Goal: Task Accomplishment & Management: Complete application form

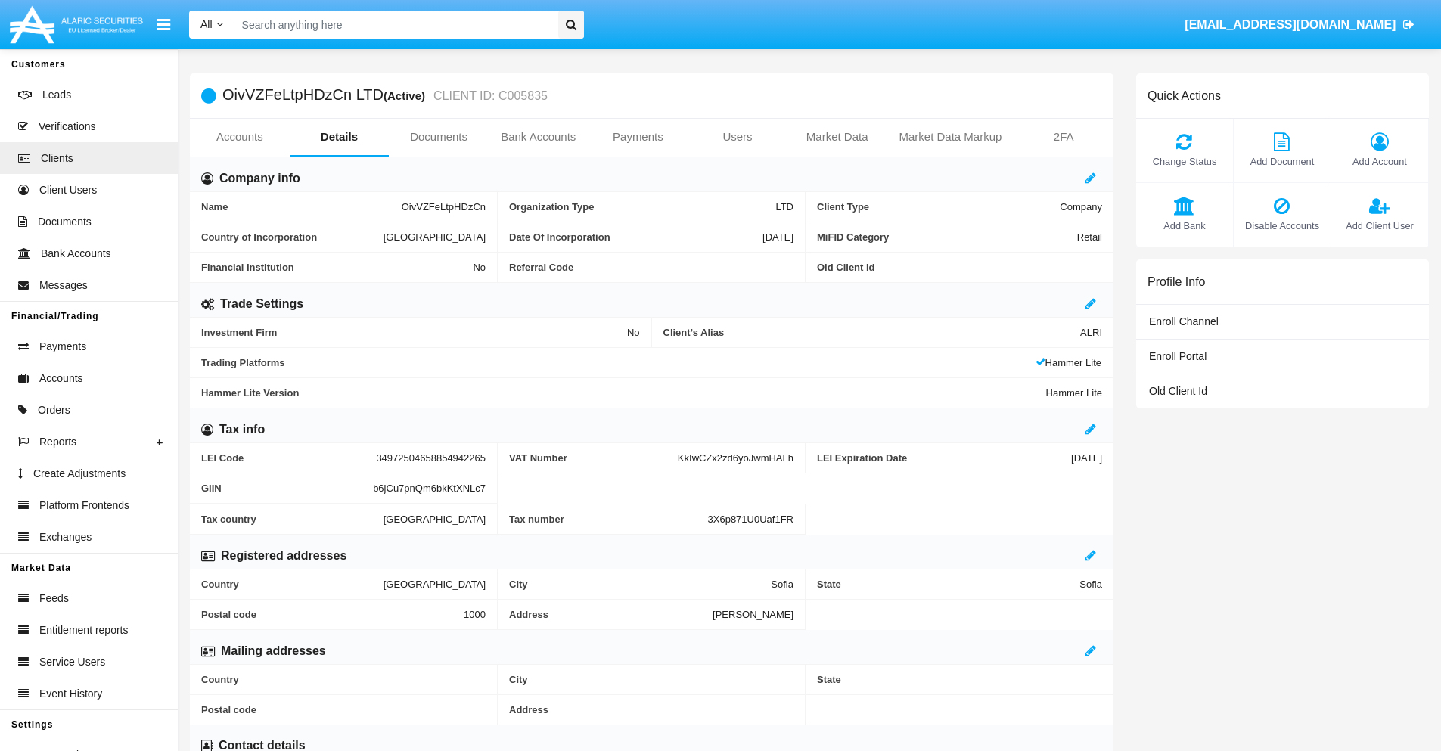
click at [538, 137] on link "Bank Accounts" at bounding box center [539, 137] width 100 height 36
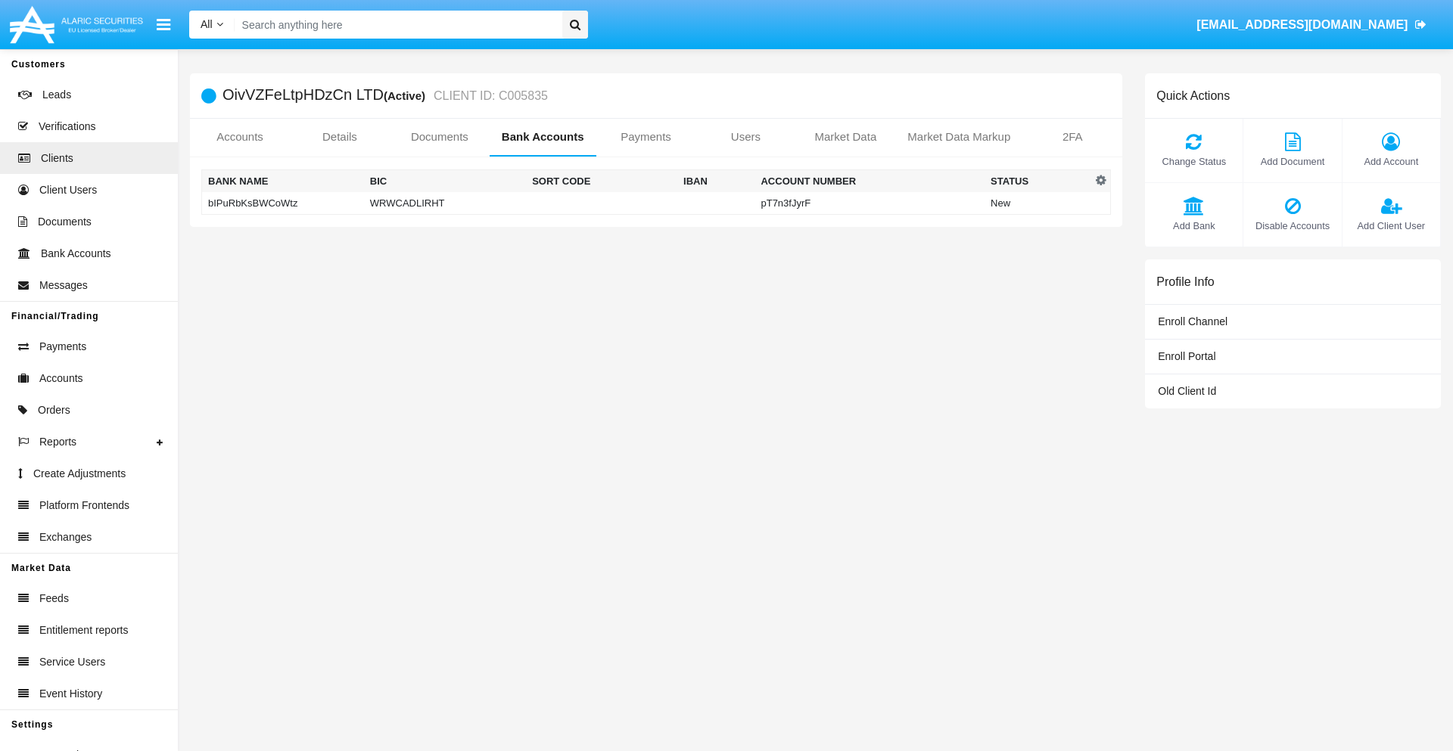
click at [282, 203] on td "bIPuRbKsBWCoWtz" at bounding box center [283, 203] width 162 height 23
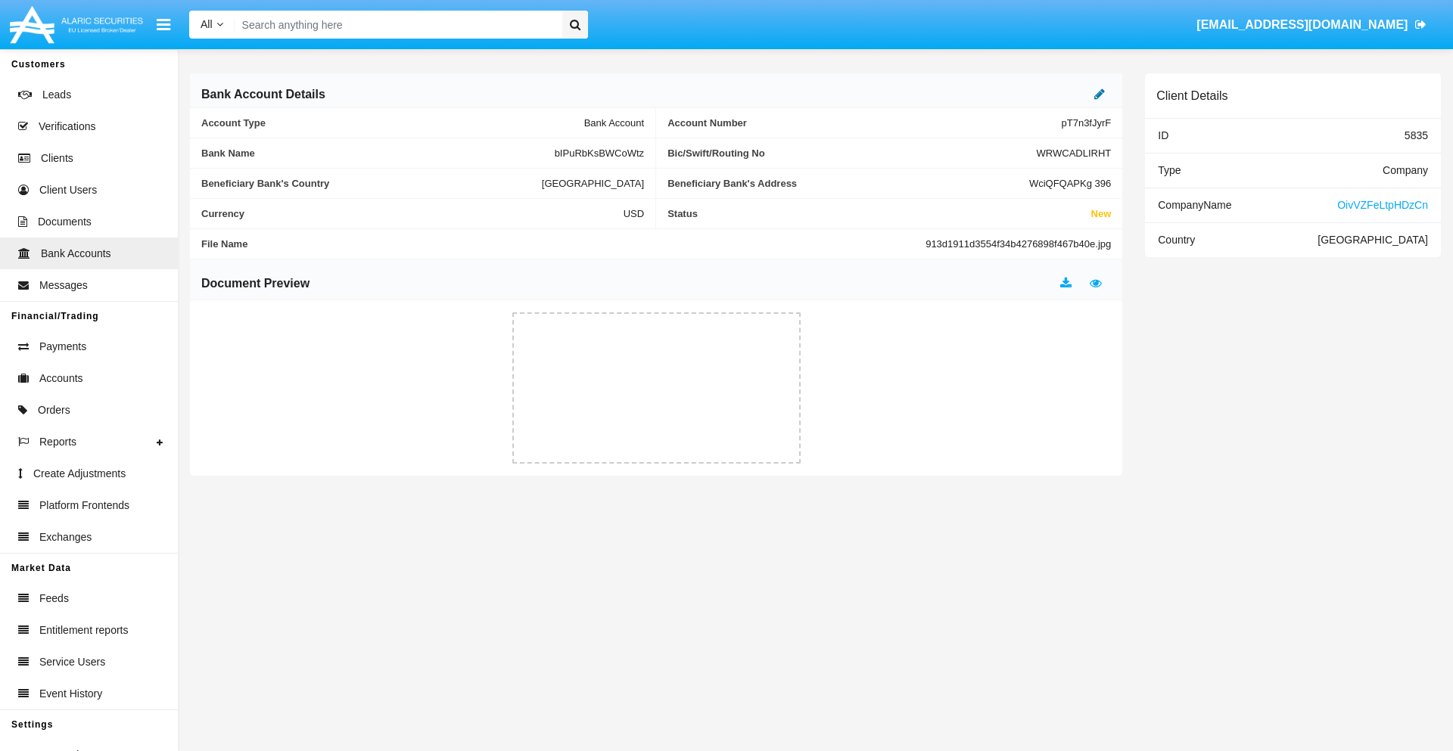
click at [1099, 94] on icon at bounding box center [1099, 94] width 11 height 12
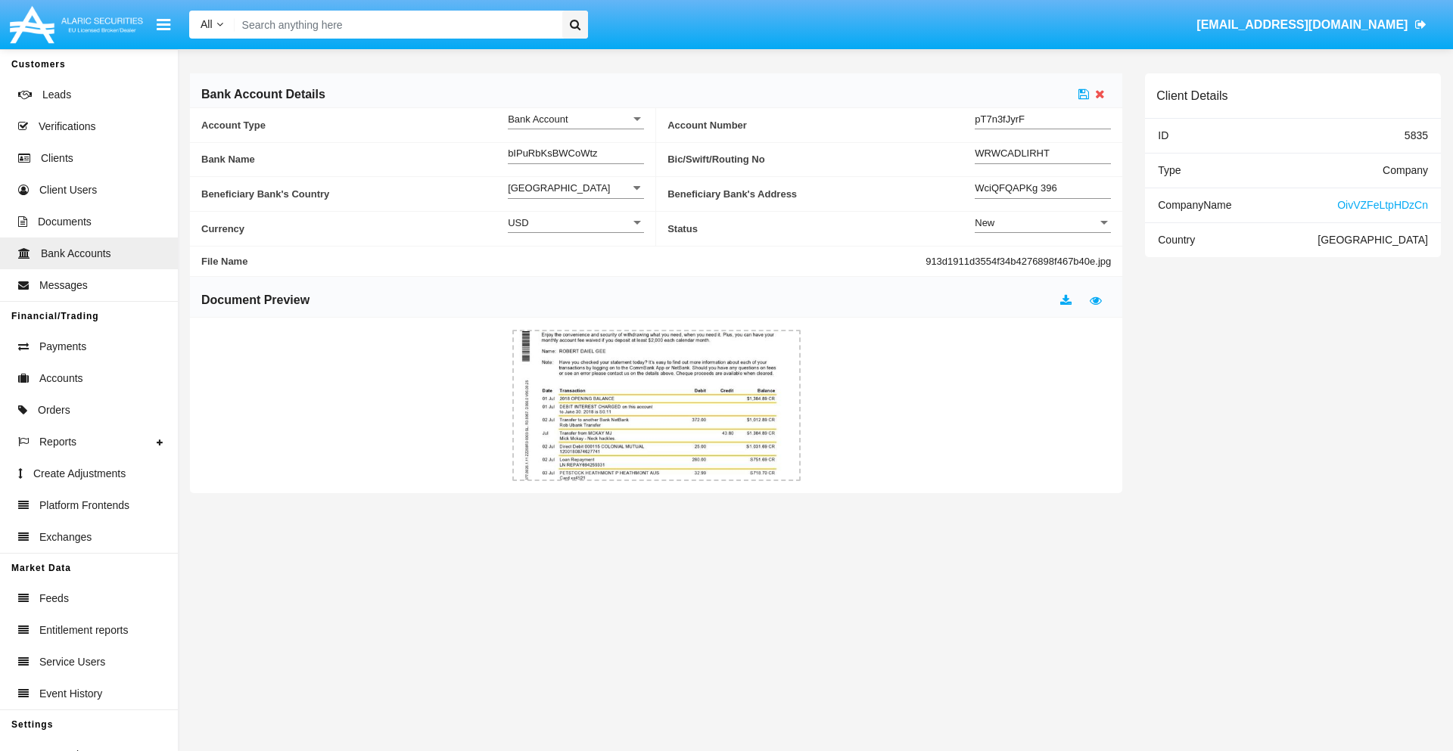
click at [1043, 222] on div "New" at bounding box center [1036, 222] width 123 height 13
click at [1043, 260] on span "Active" at bounding box center [1043, 261] width 136 height 30
click at [1084, 94] on icon at bounding box center [1083, 94] width 11 height 12
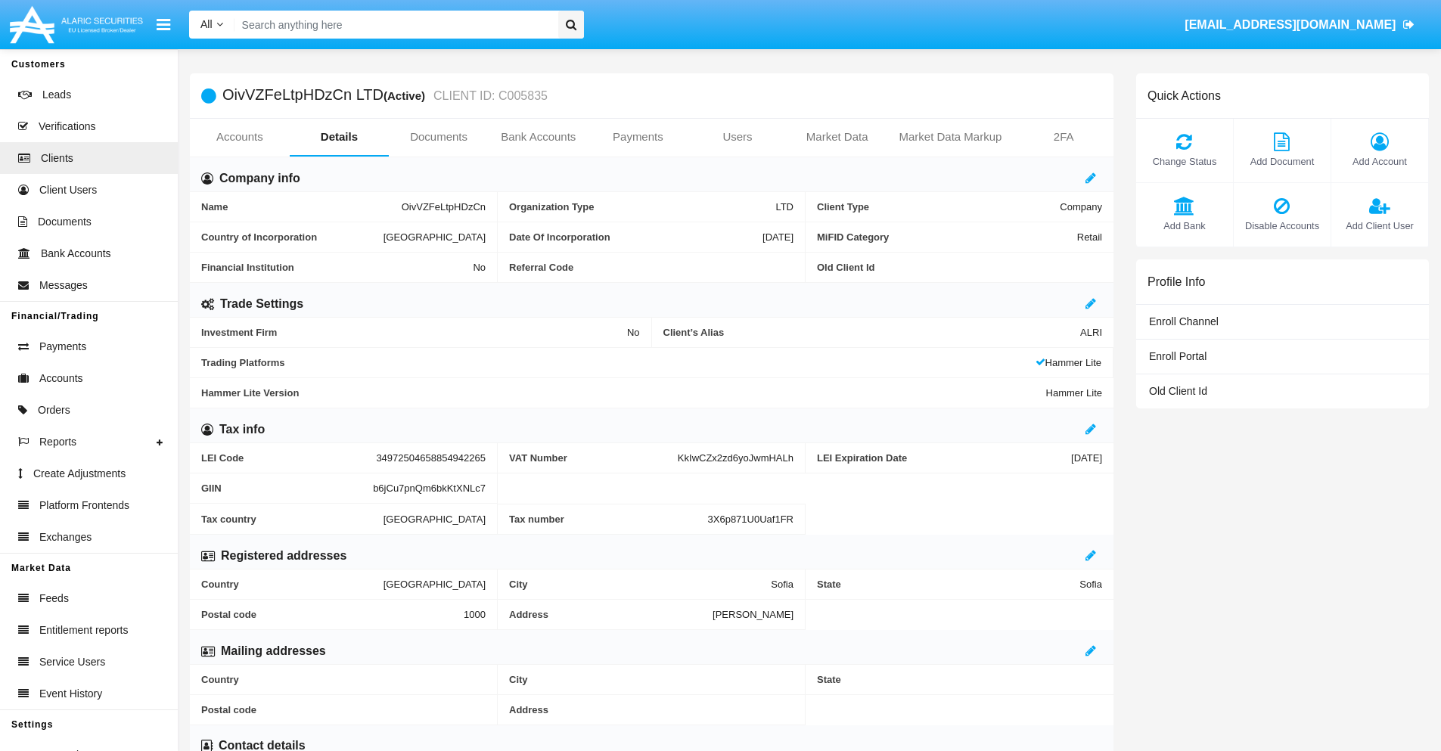
click at [538, 137] on link "Bank Accounts" at bounding box center [539, 137] width 100 height 36
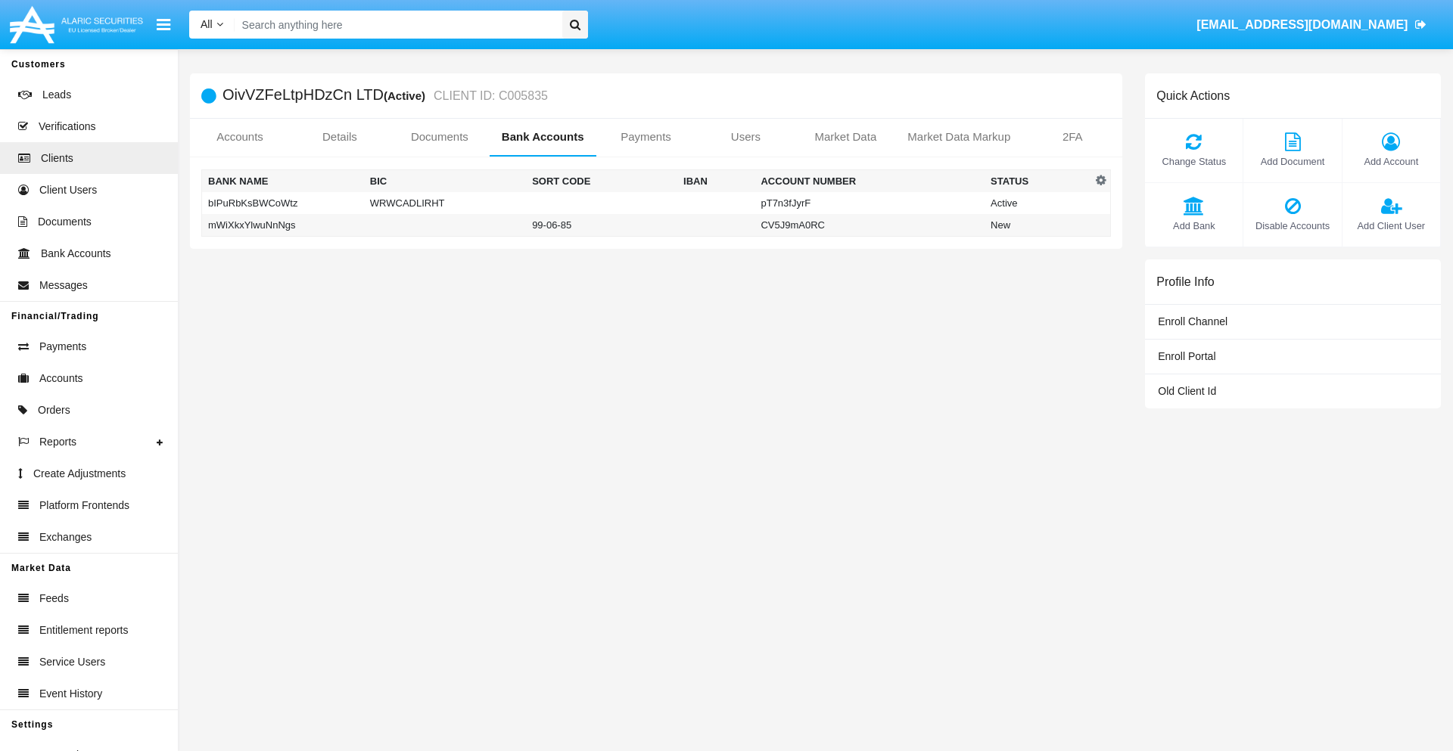
click at [282, 225] on td "mWiXkxYlwuNnNgs" at bounding box center [283, 225] width 162 height 23
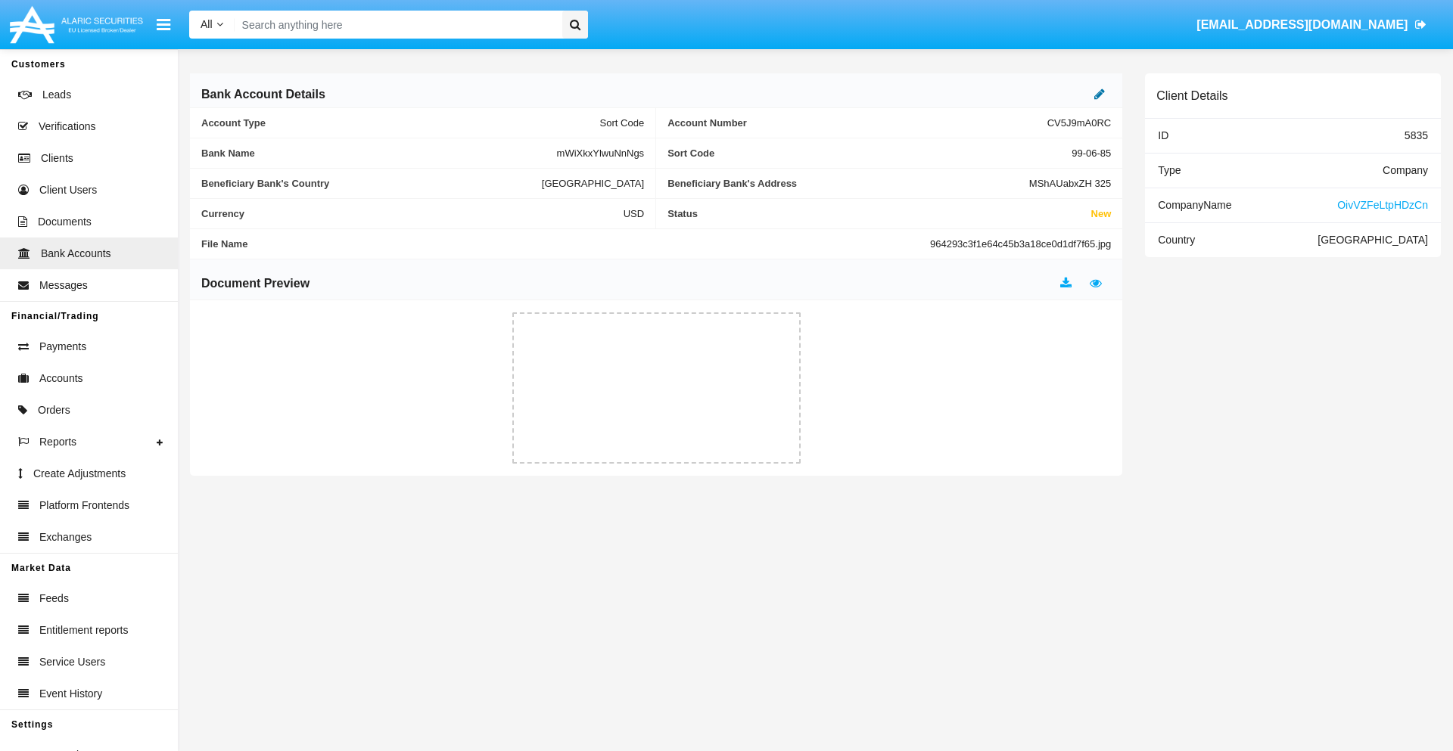
click at [1099, 94] on icon at bounding box center [1099, 94] width 11 height 12
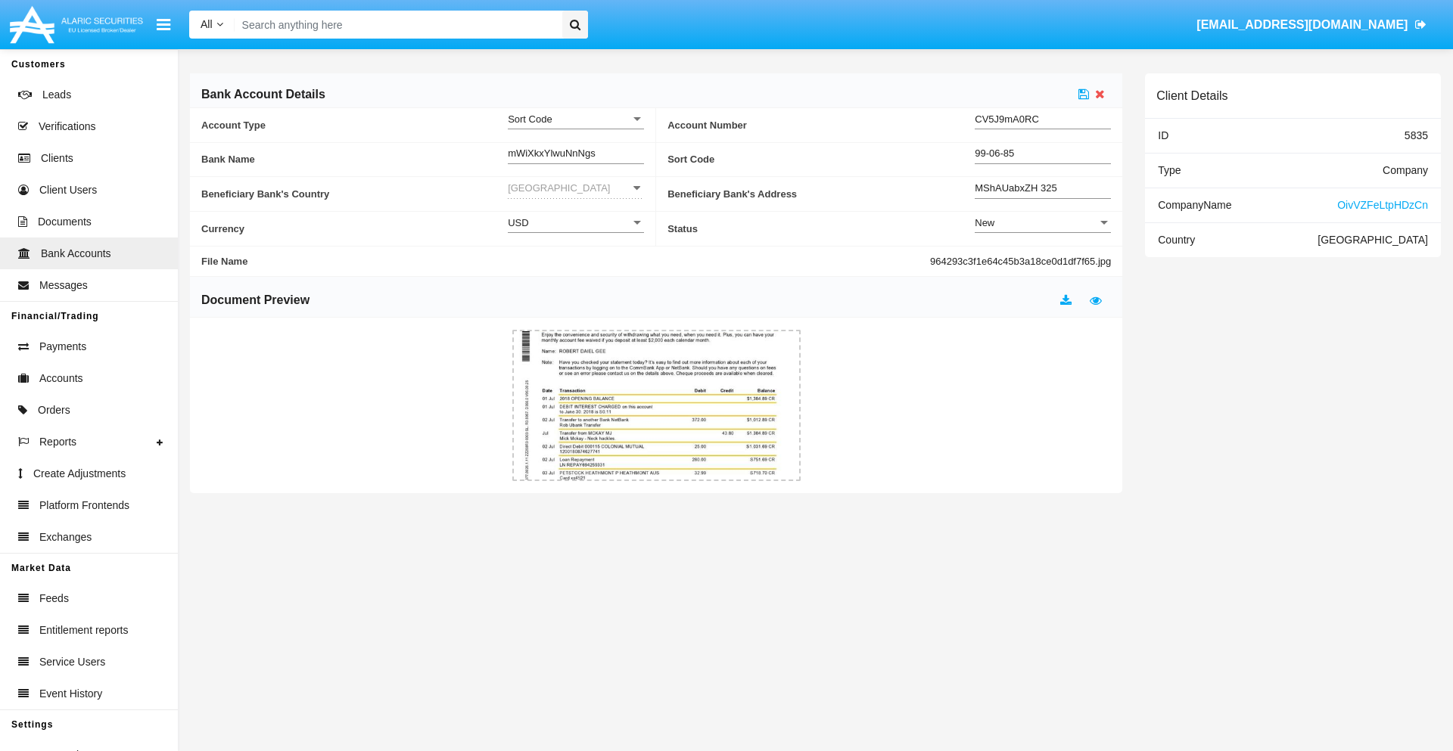
click at [1043, 222] on div "New" at bounding box center [1036, 222] width 123 height 13
click at [1043, 260] on span "Active" at bounding box center [1043, 261] width 136 height 30
click at [1084, 94] on icon at bounding box center [1083, 94] width 11 height 12
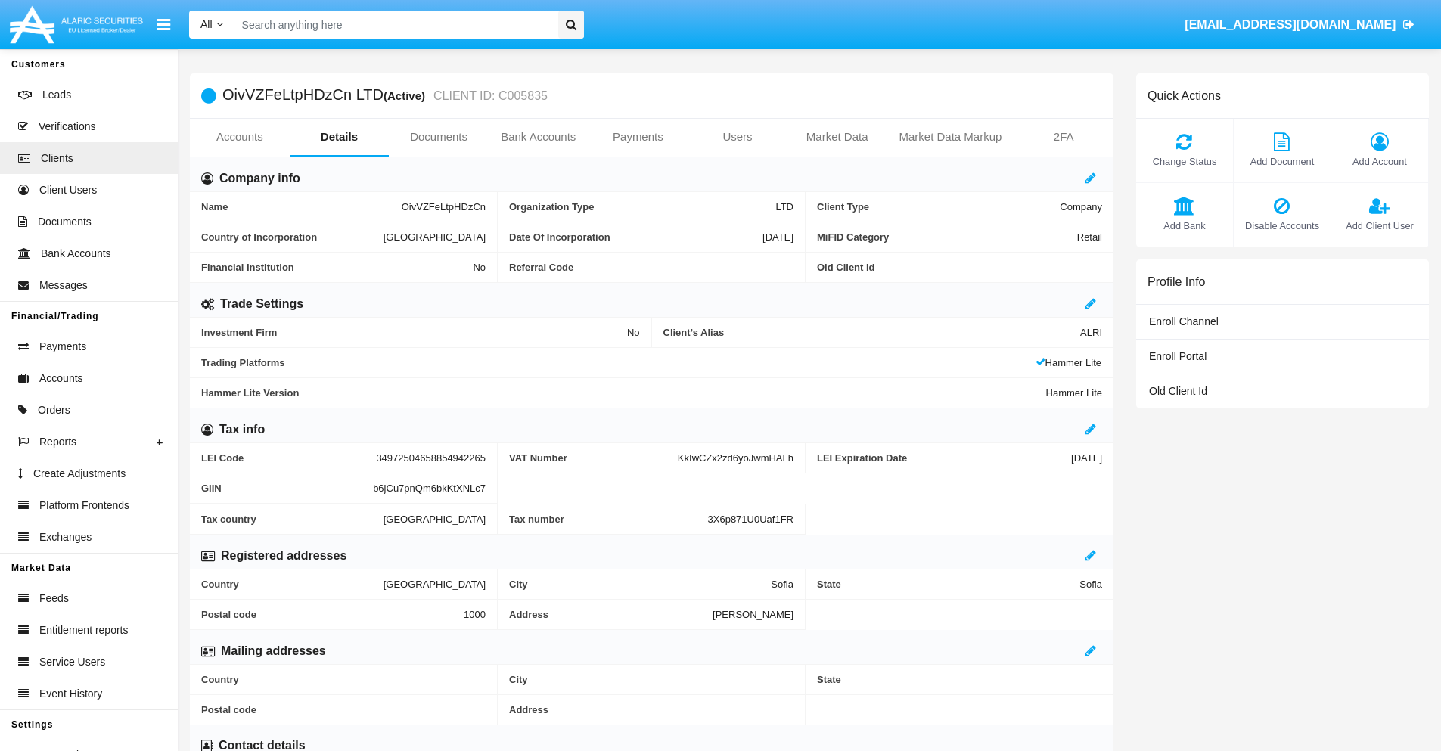
click at [1184, 225] on span "Add Bank" at bounding box center [1185, 226] width 82 height 14
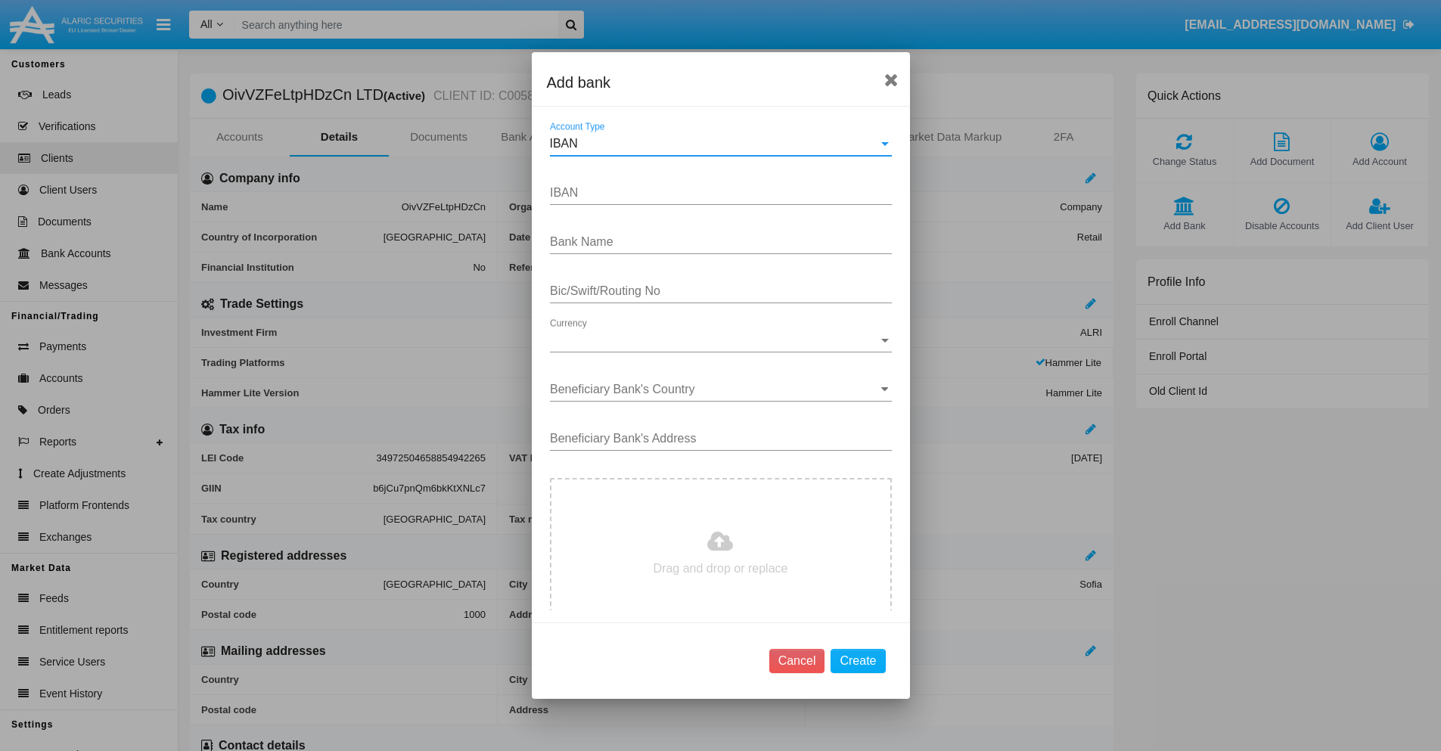
click at [715, 144] on div "IBAN" at bounding box center [714, 144] width 328 height 14
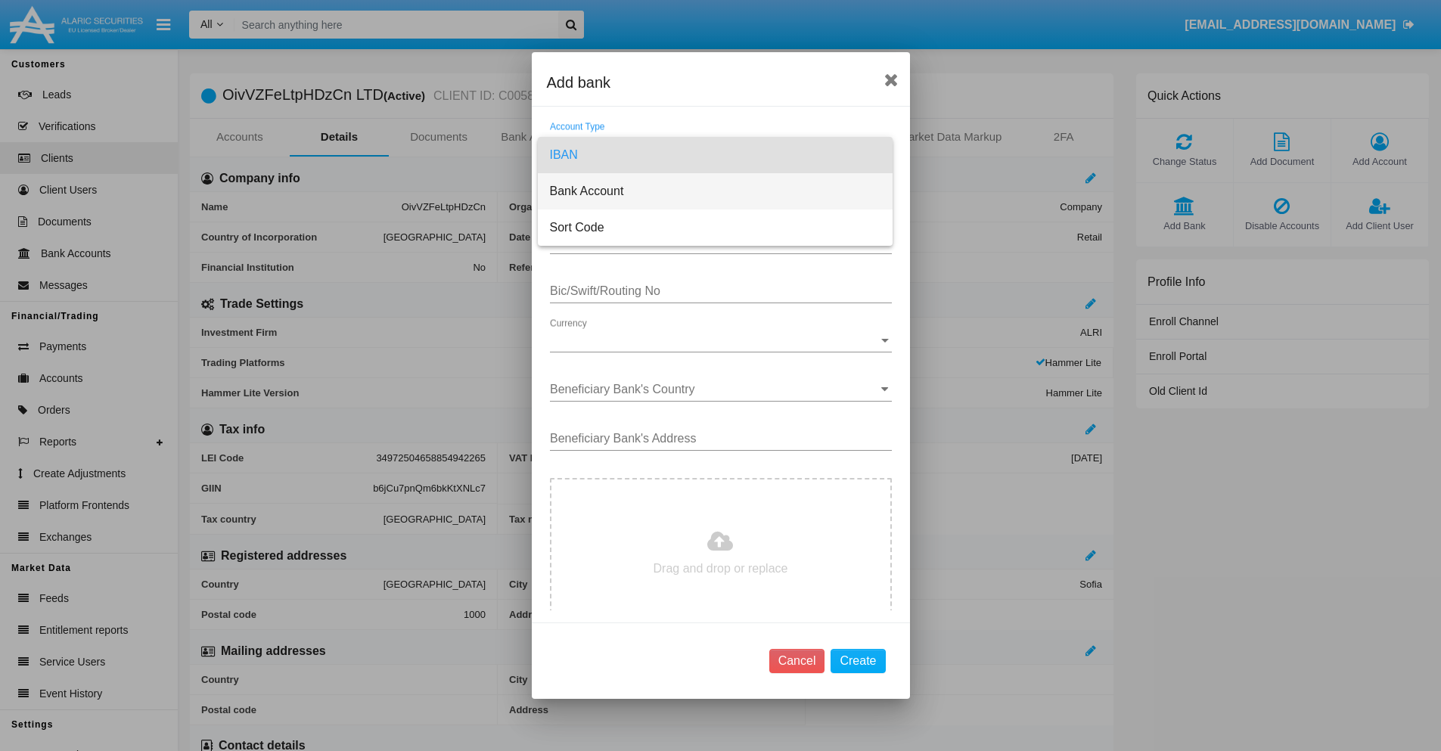
click at [715, 191] on span "Bank Account" at bounding box center [715, 191] width 331 height 36
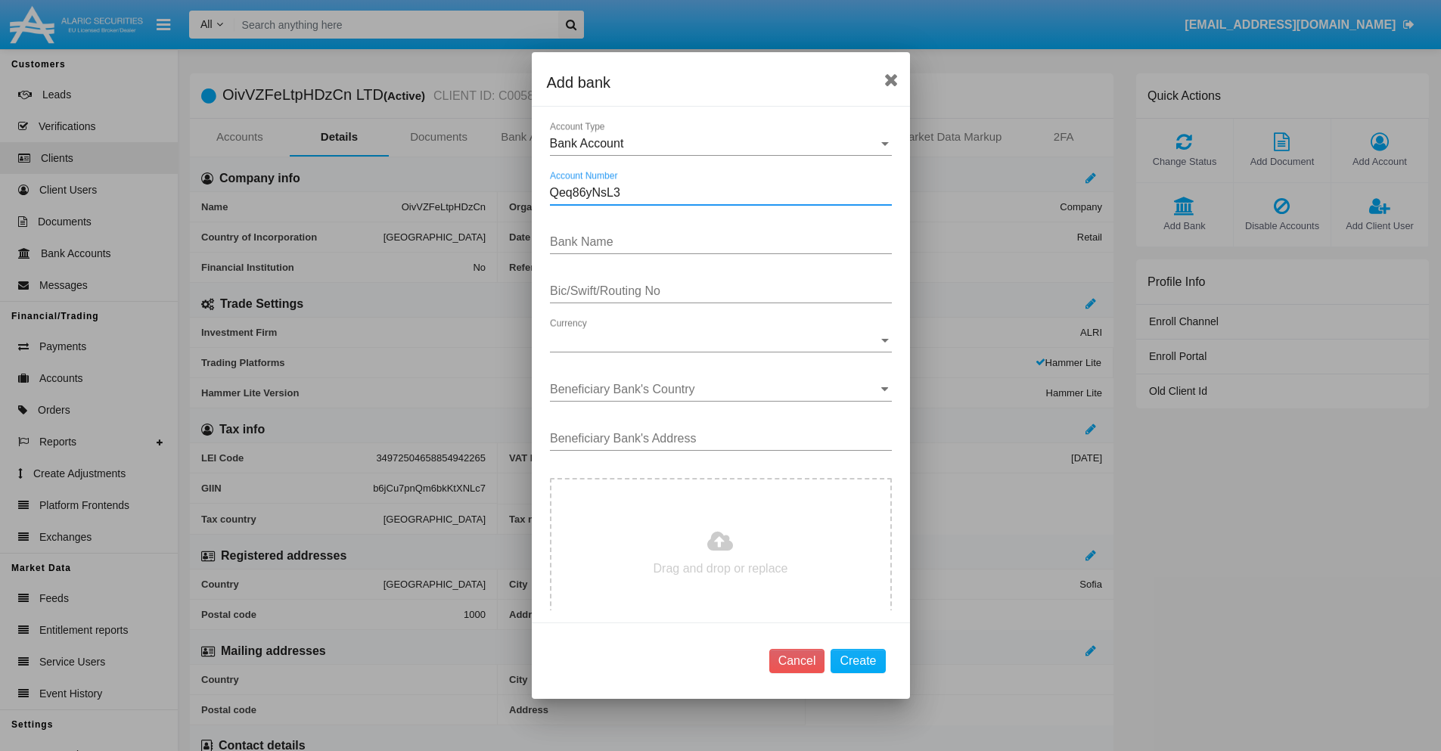
type input "Qeq86yNsL3"
type input "zdlFspExiIBhLpN"
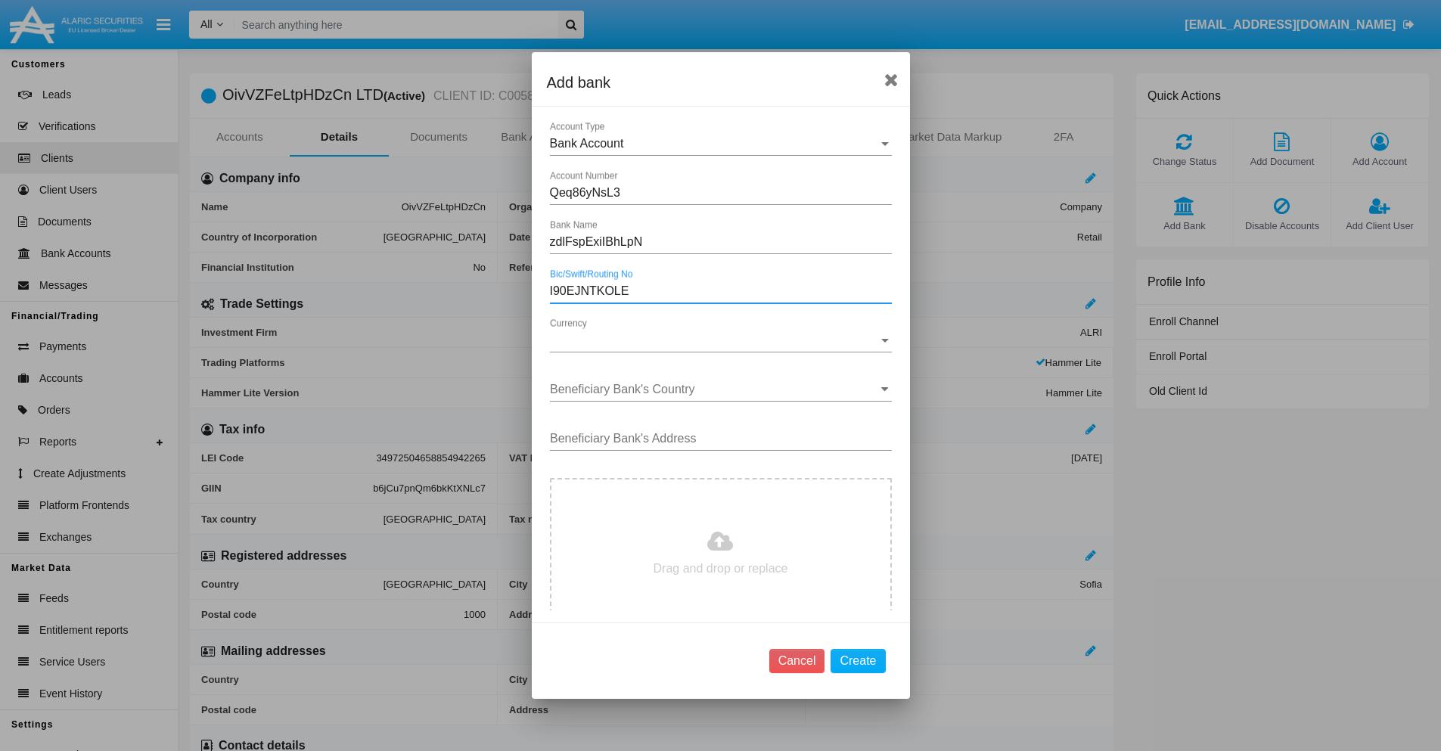
type input "I90EJNTKOLE"
click at [715, 340] on span "Currency" at bounding box center [714, 341] width 328 height 14
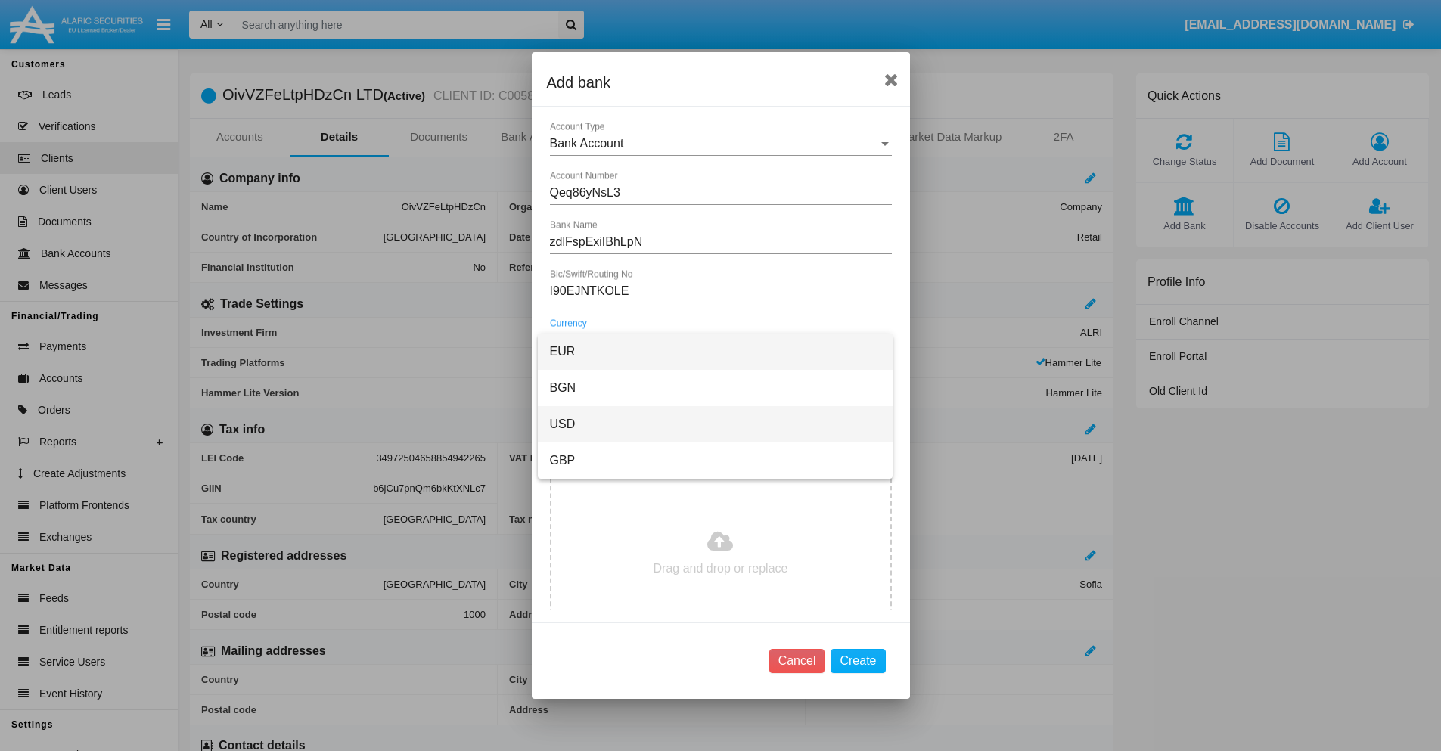
click at [715, 424] on span "USD" at bounding box center [715, 424] width 331 height 36
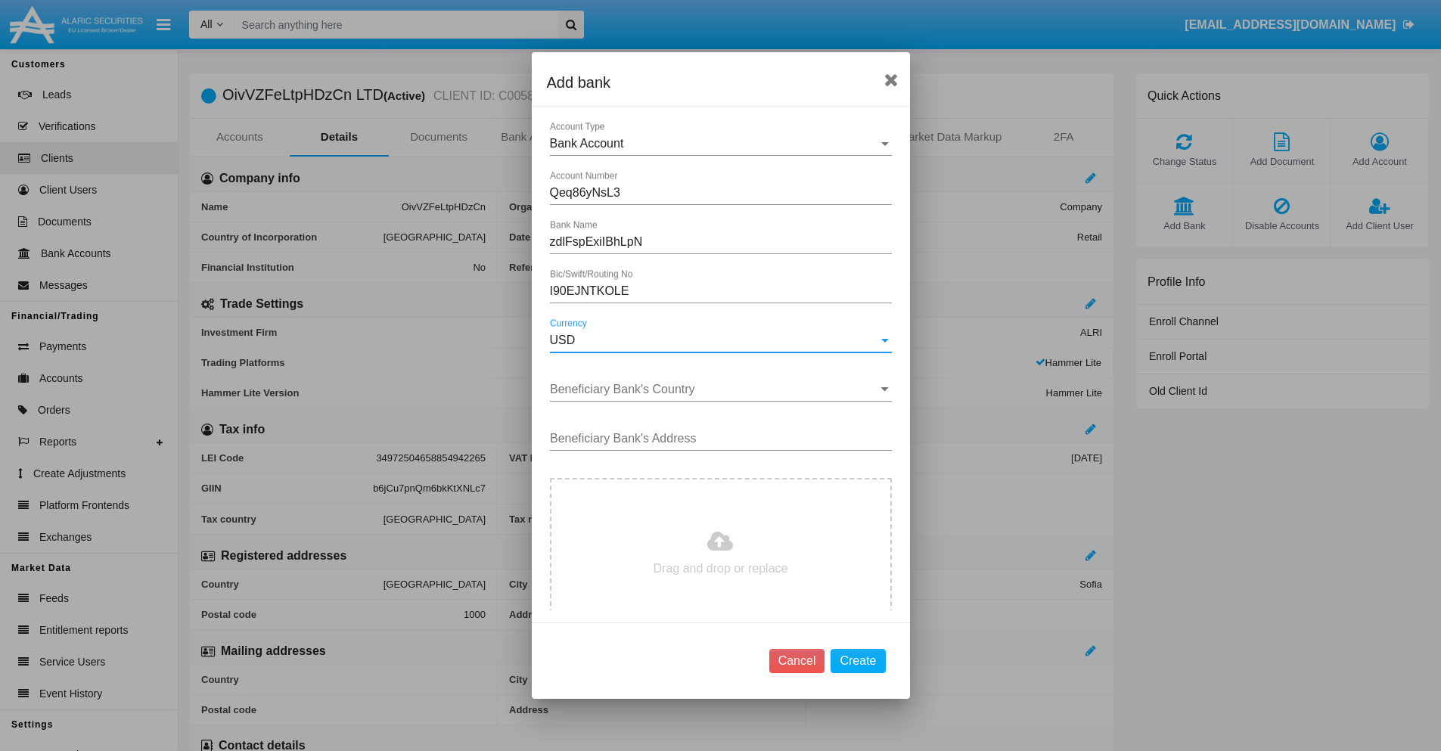
click at [715, 390] on input "Beneficiary Bank's Country" at bounding box center [721, 390] width 342 height 14
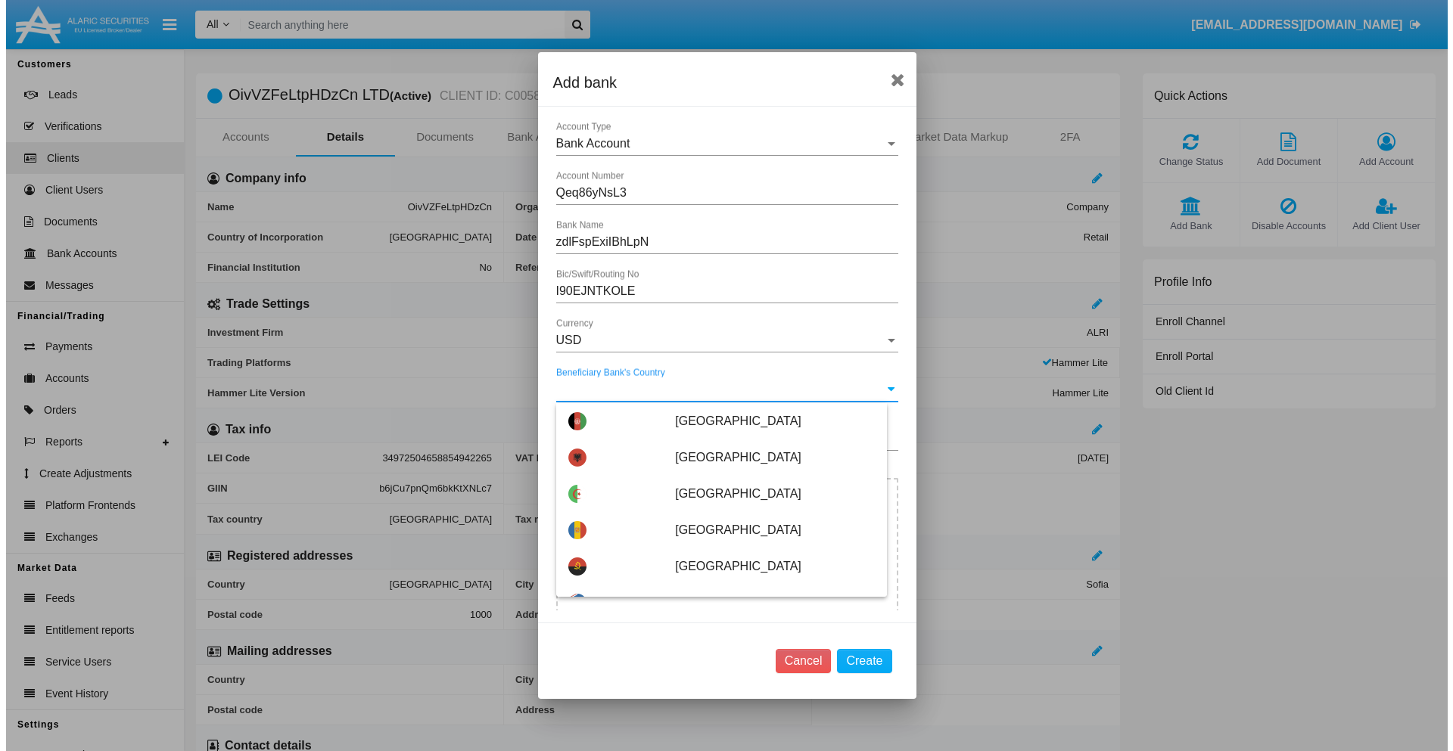
scroll to position [2893, 0]
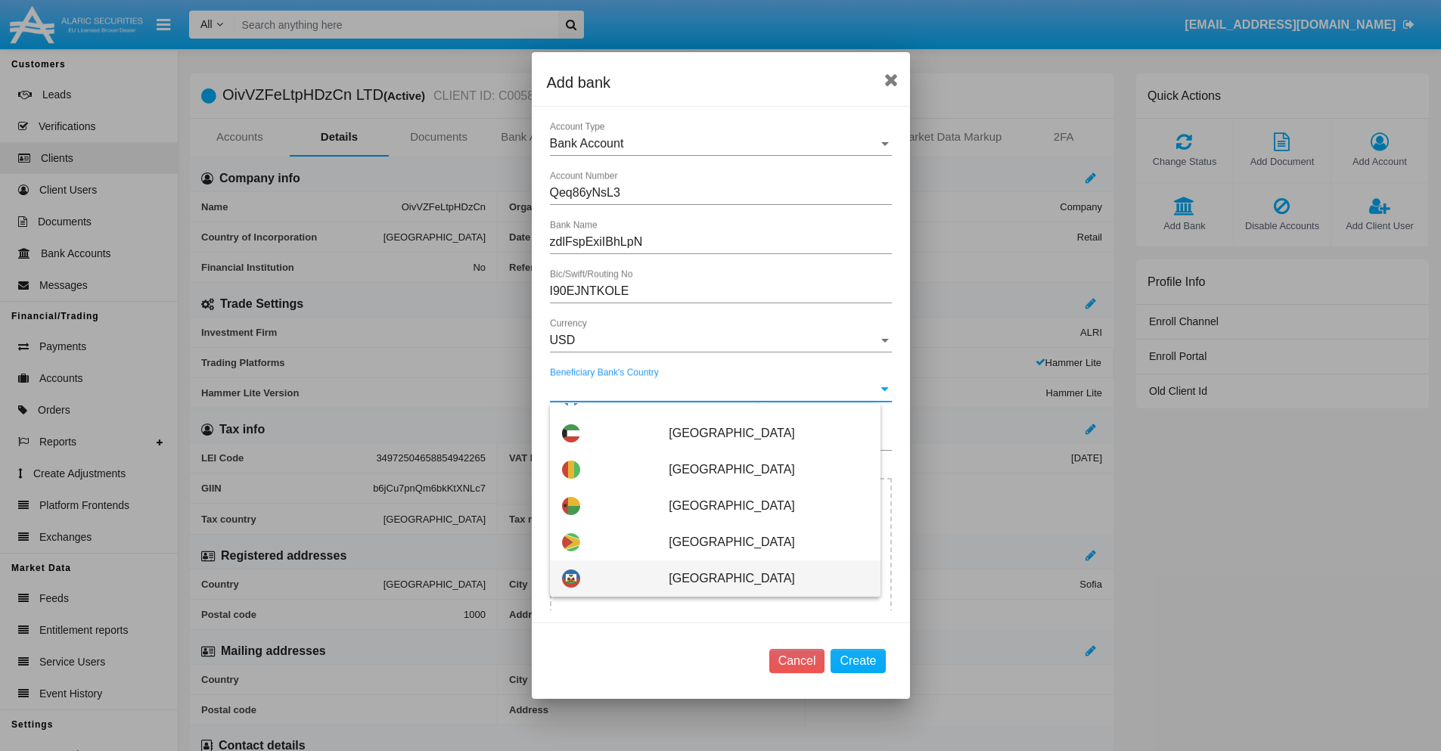
click at [760, 579] on span "Haiti" at bounding box center [768, 579] width 199 height 36
type input "Haiti"
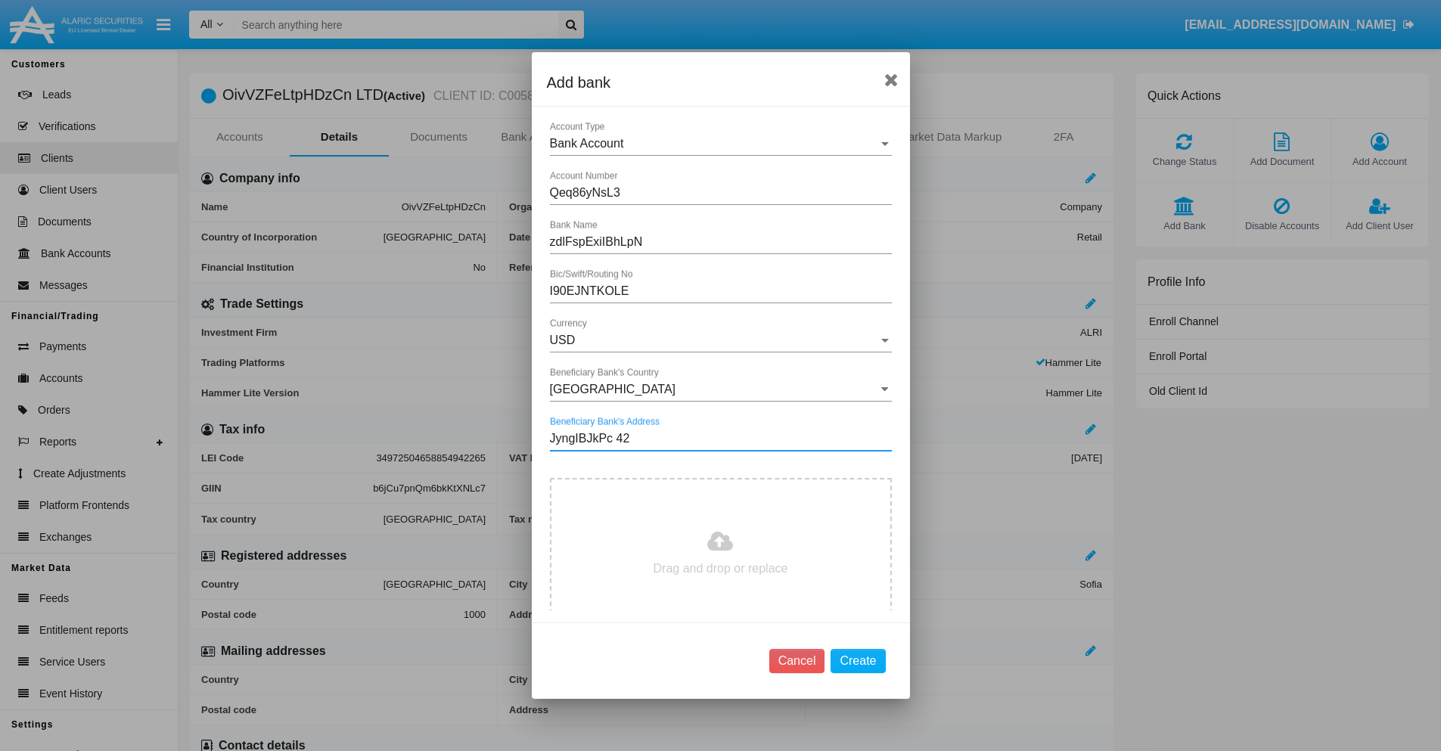
type input "JyngIBJkPc 425"
type input "C:\fakepath\bank-statement.png"
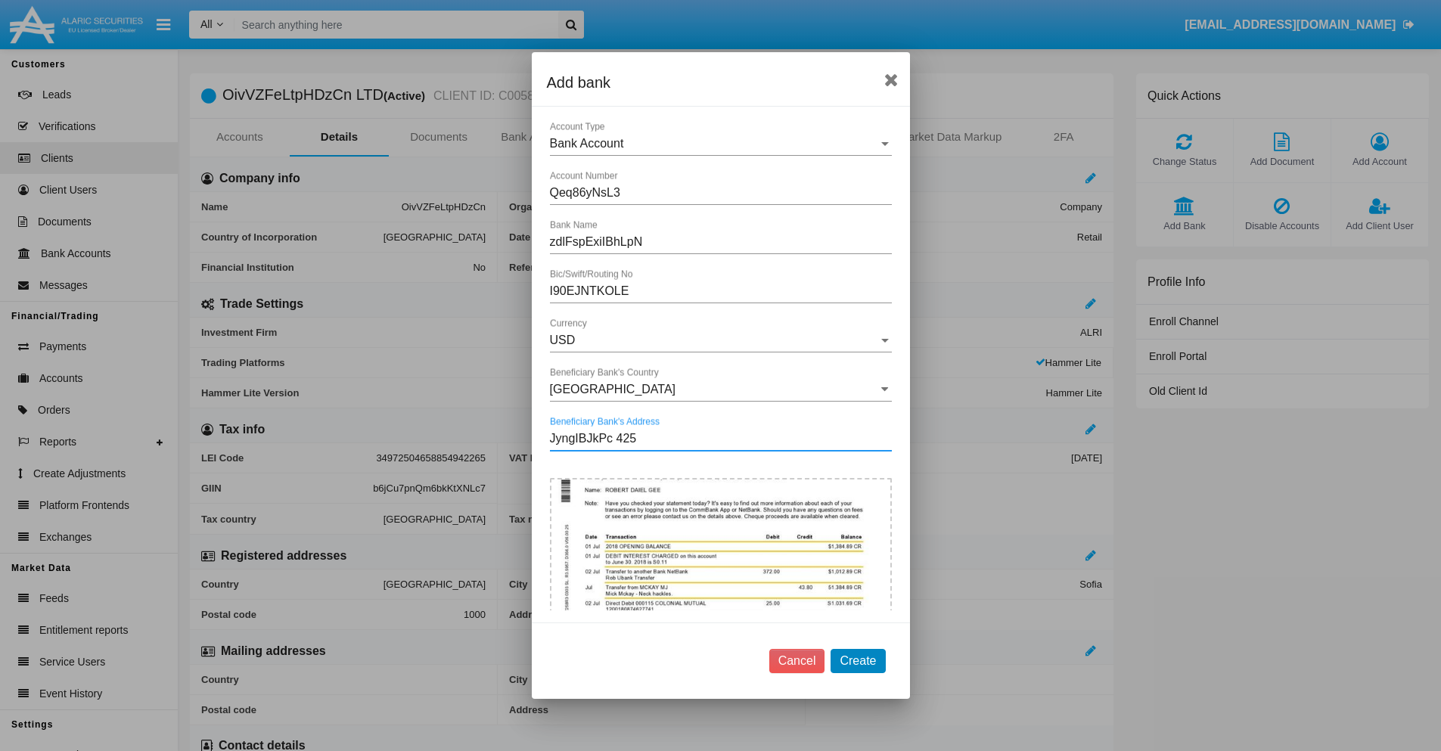
click at [858, 661] on button "Create" at bounding box center [858, 661] width 54 height 24
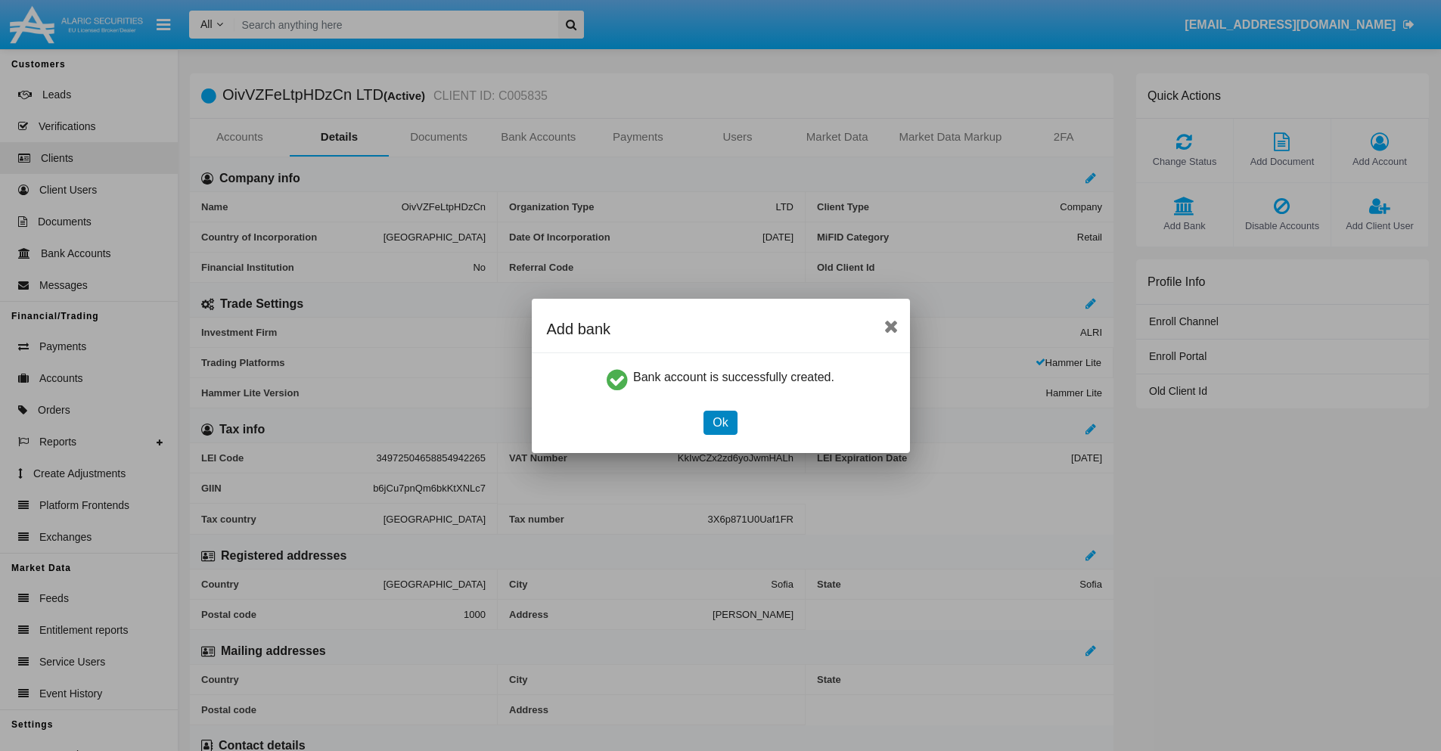
click at [720, 422] on button "Ok" at bounding box center [720, 423] width 33 height 24
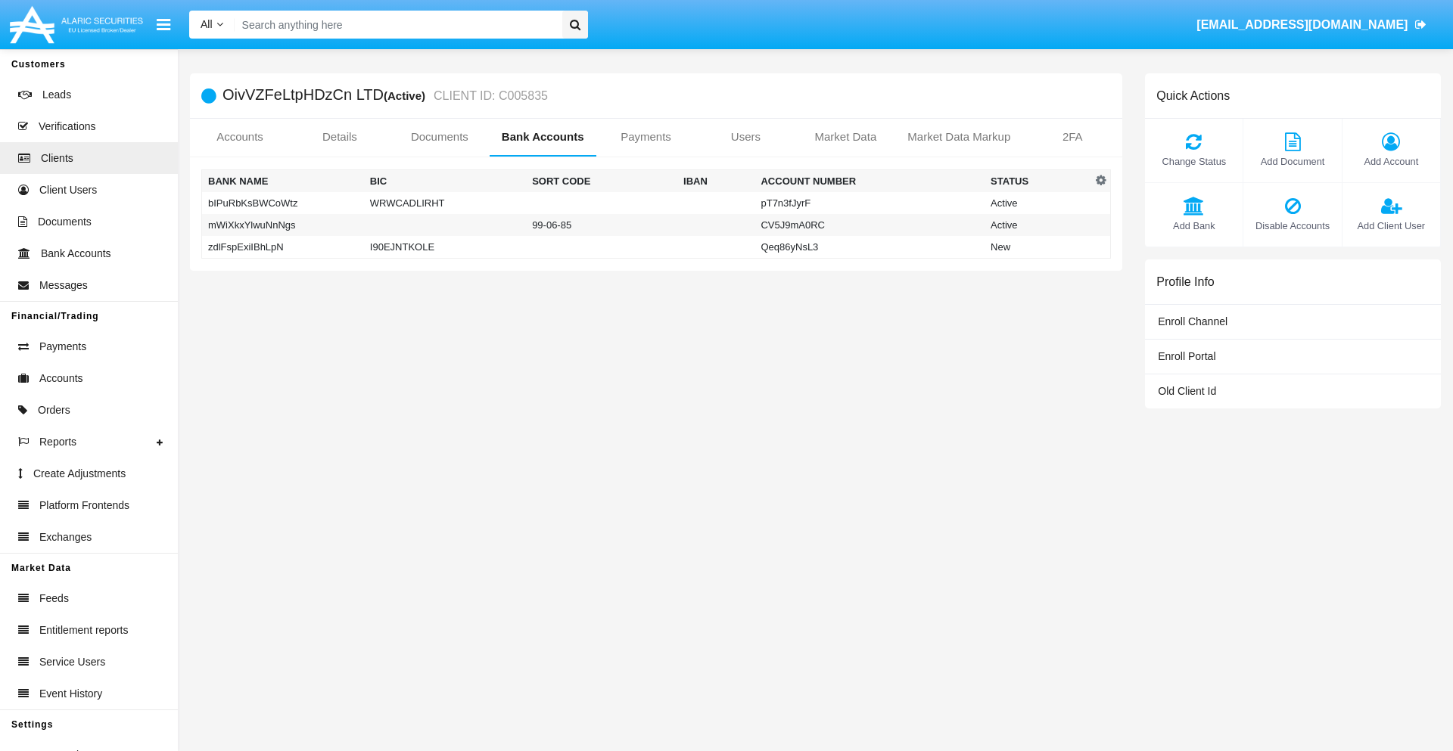
click at [282, 247] on td "zdlFspExiIBhLpN" at bounding box center [283, 247] width 162 height 23
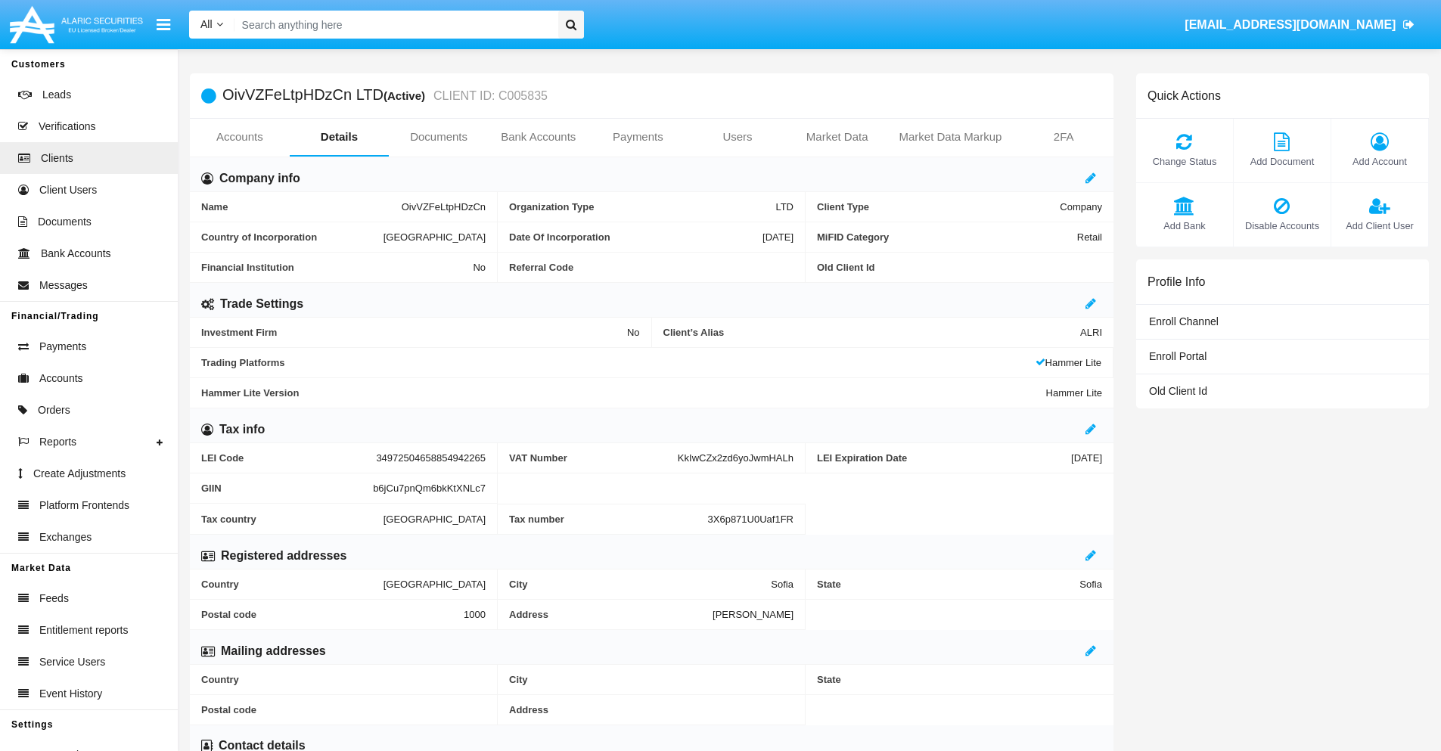
click at [1184, 225] on span "Add Bank" at bounding box center [1185, 226] width 82 height 14
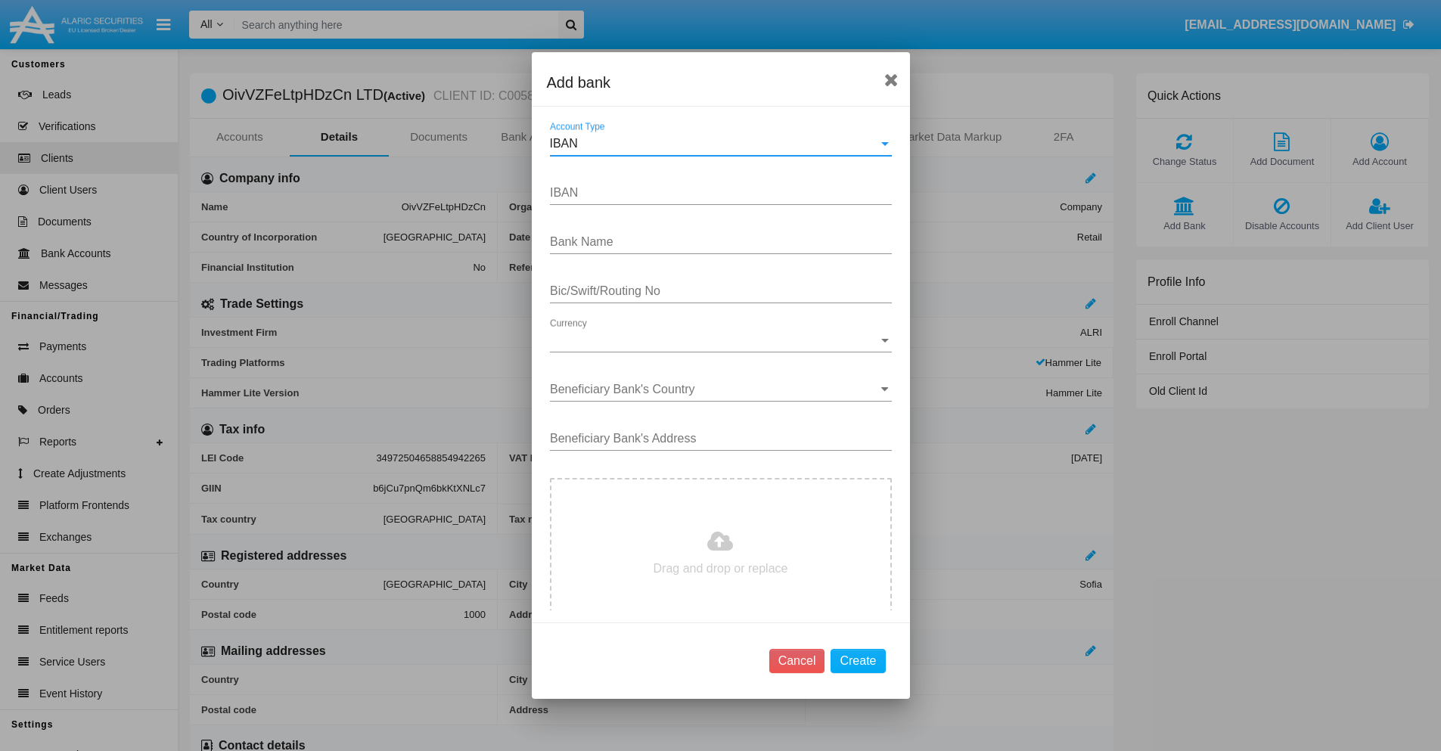
click at [715, 144] on div "IBAN" at bounding box center [714, 144] width 328 height 14
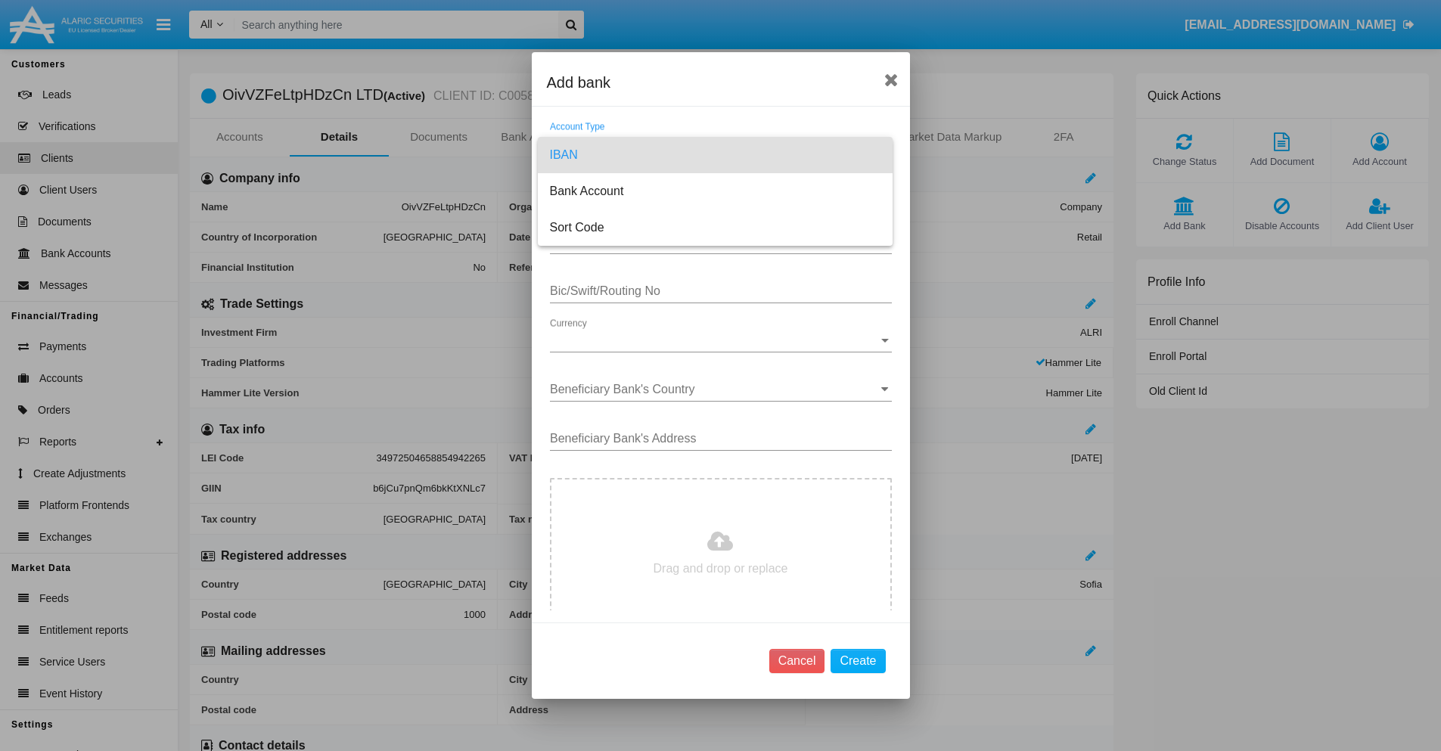
click at [715, 155] on span "IBAN" at bounding box center [715, 155] width 331 height 36
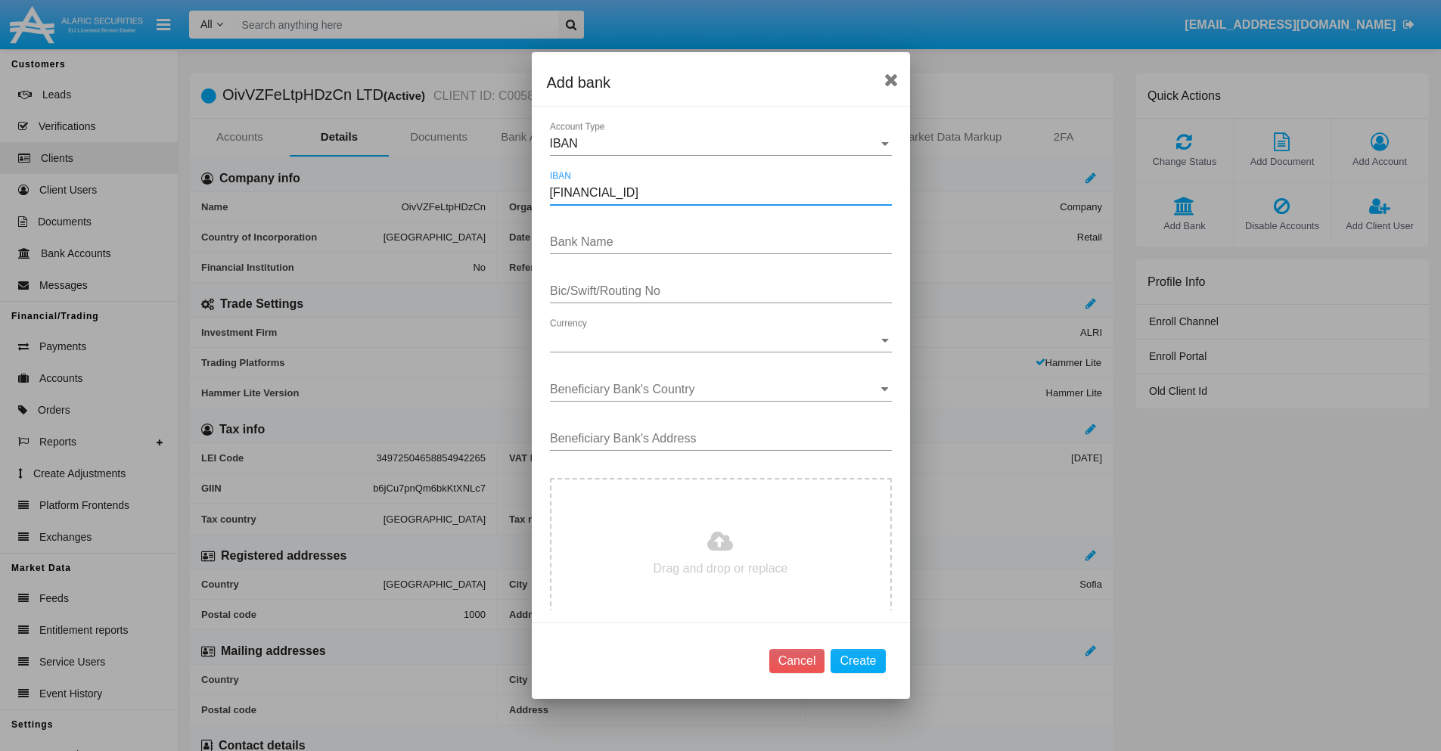
type input "DE31500105175143186793"
type input "OnMvbzAZhmRcwdU"
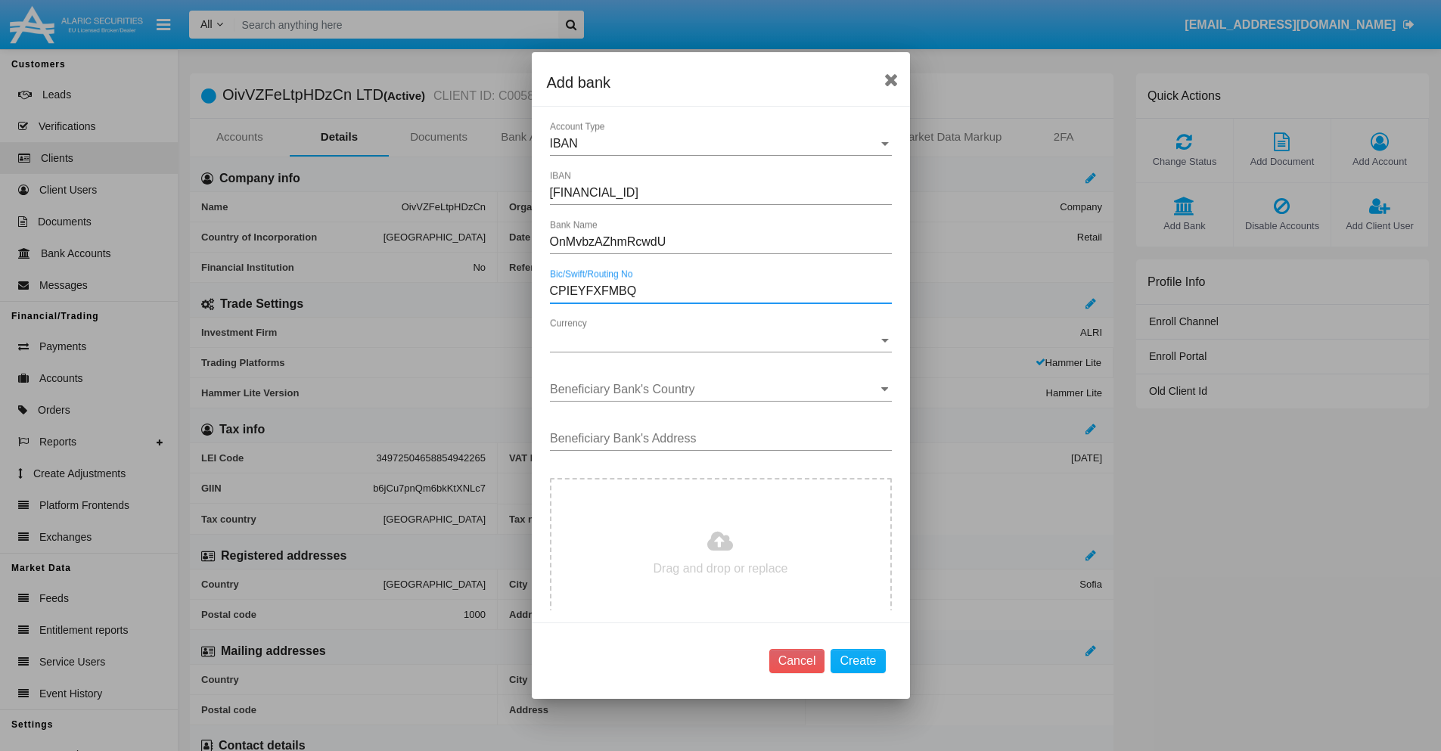
type input "CPIEYFXFMBQ"
click at [715, 340] on span "Currency" at bounding box center [714, 341] width 328 height 14
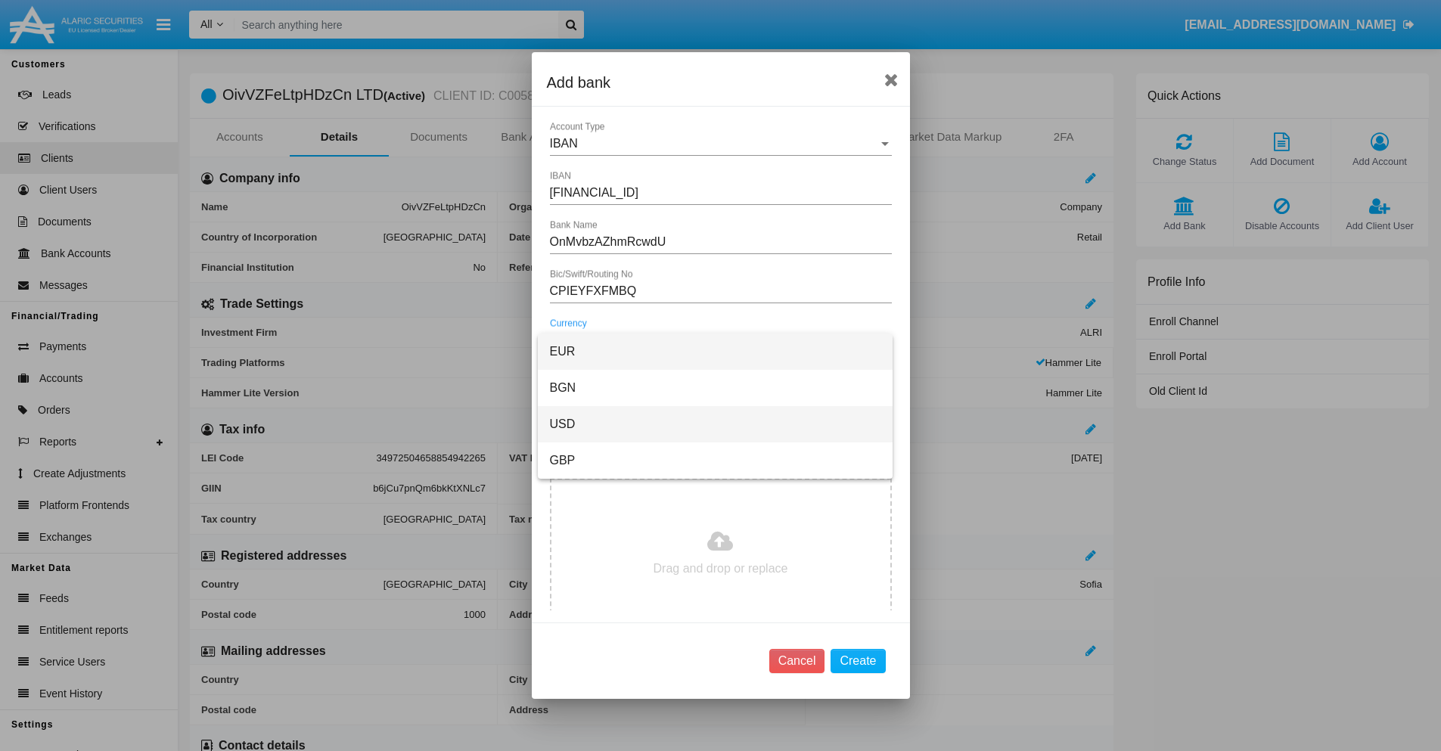
click at [715, 424] on span "USD" at bounding box center [715, 424] width 331 height 36
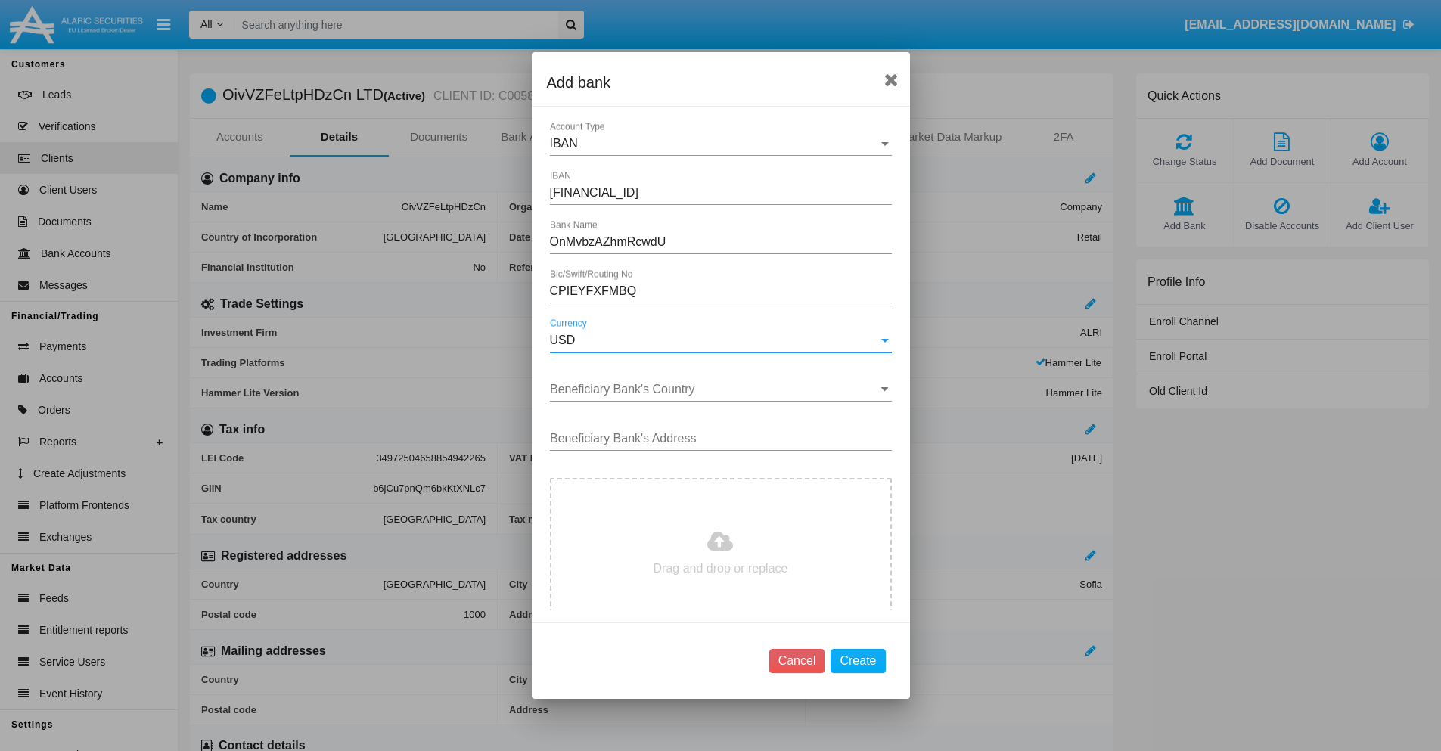
click at [715, 390] on input "Beneficiary Bank's Country" at bounding box center [721, 390] width 342 height 14
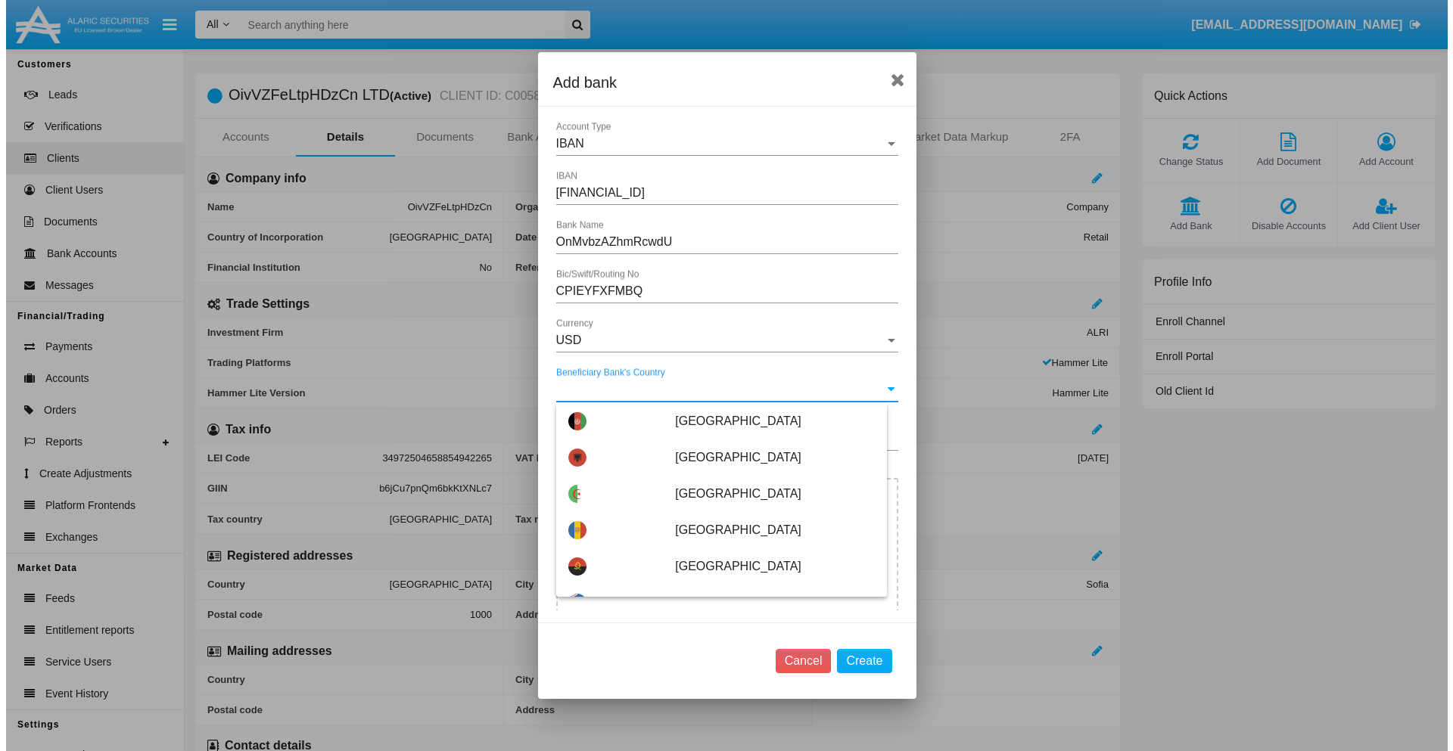
scroll to position [2312, 0]
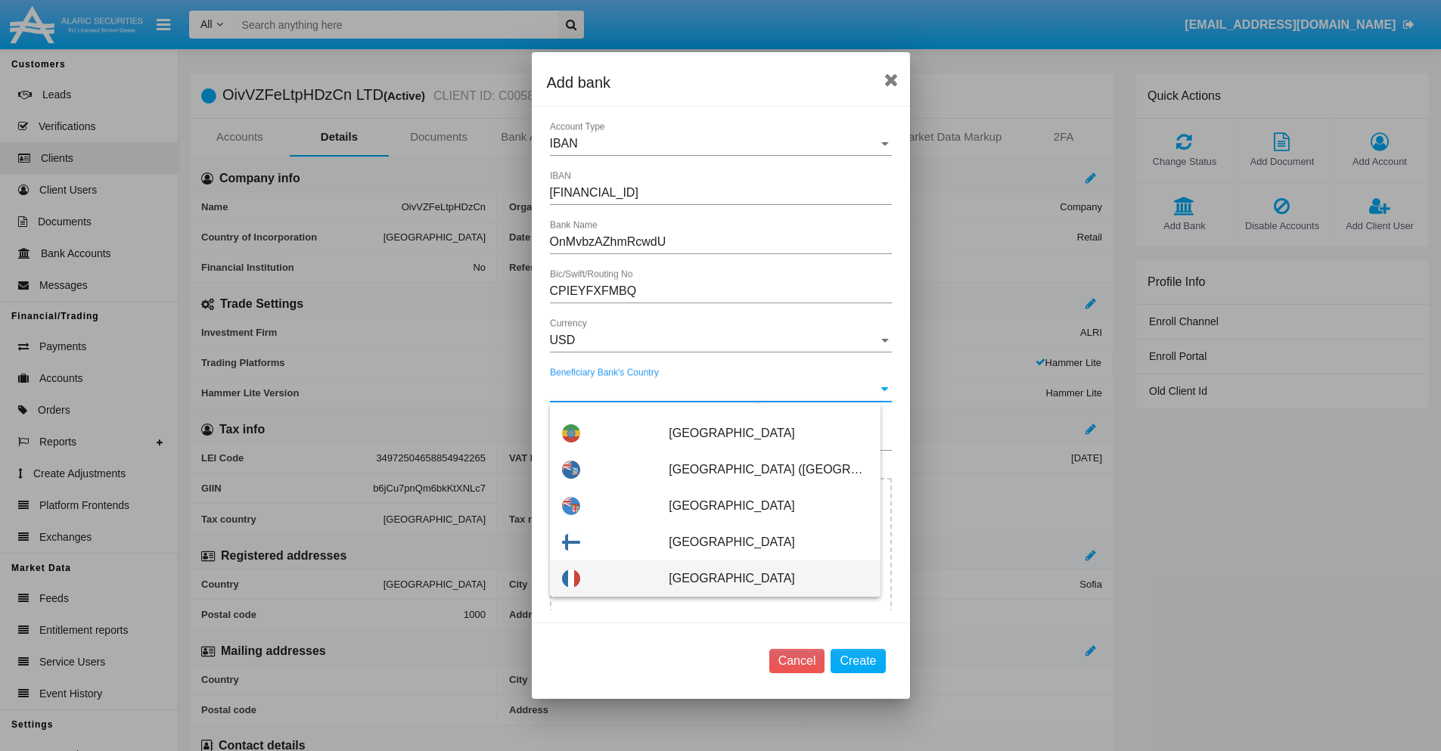
click at [760, 579] on span "France" at bounding box center [768, 579] width 199 height 36
type input "France"
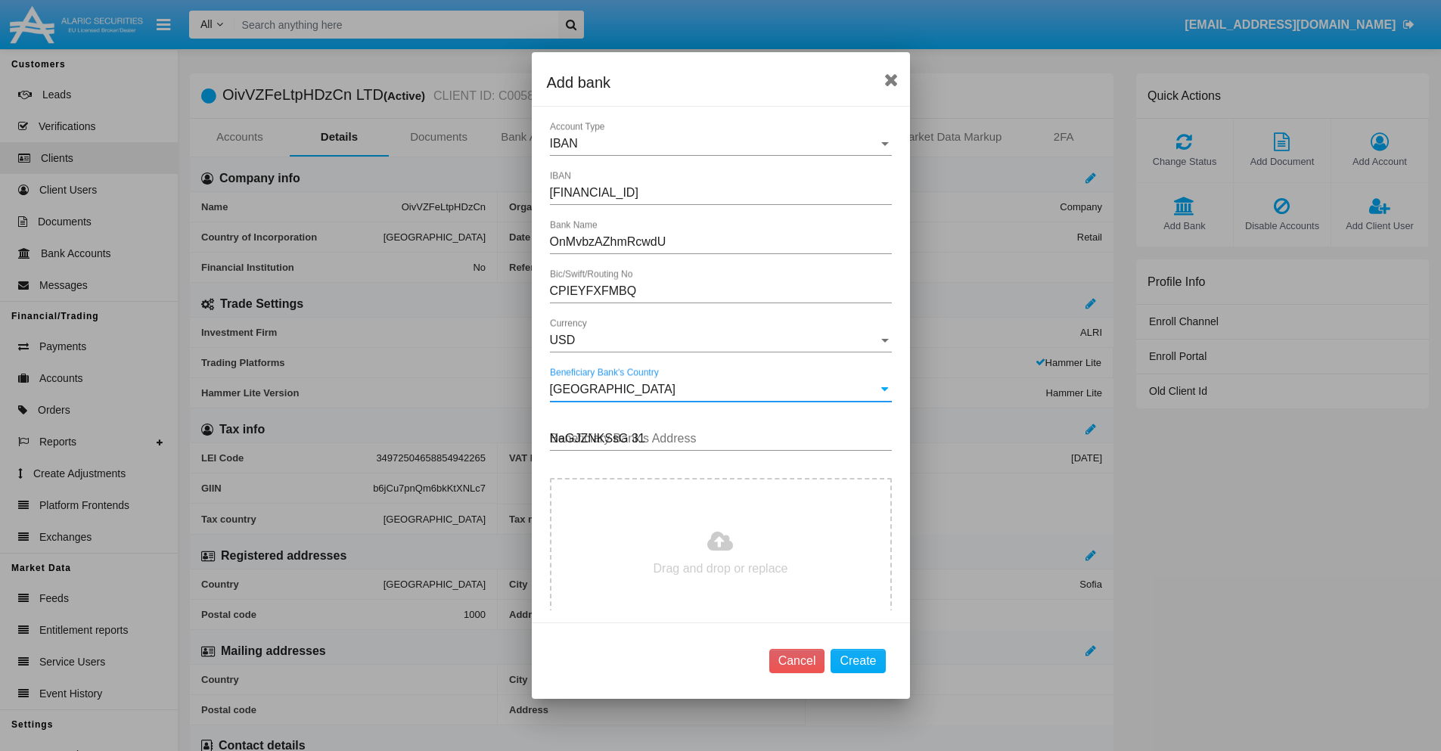
type input "NaGJZNKSsG 312"
type input "C:\fakepath\bank-statement.png"
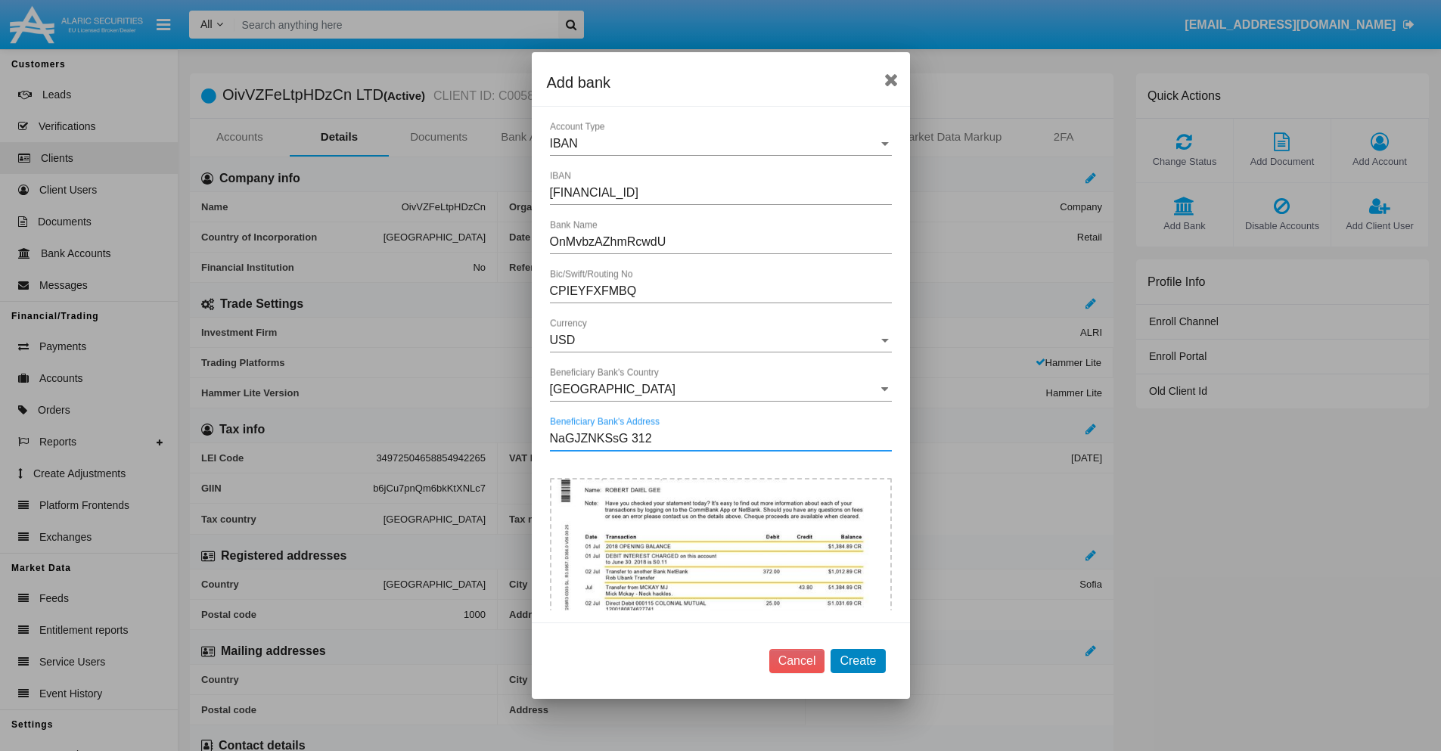
click at [858, 661] on button "Create" at bounding box center [858, 661] width 54 height 24
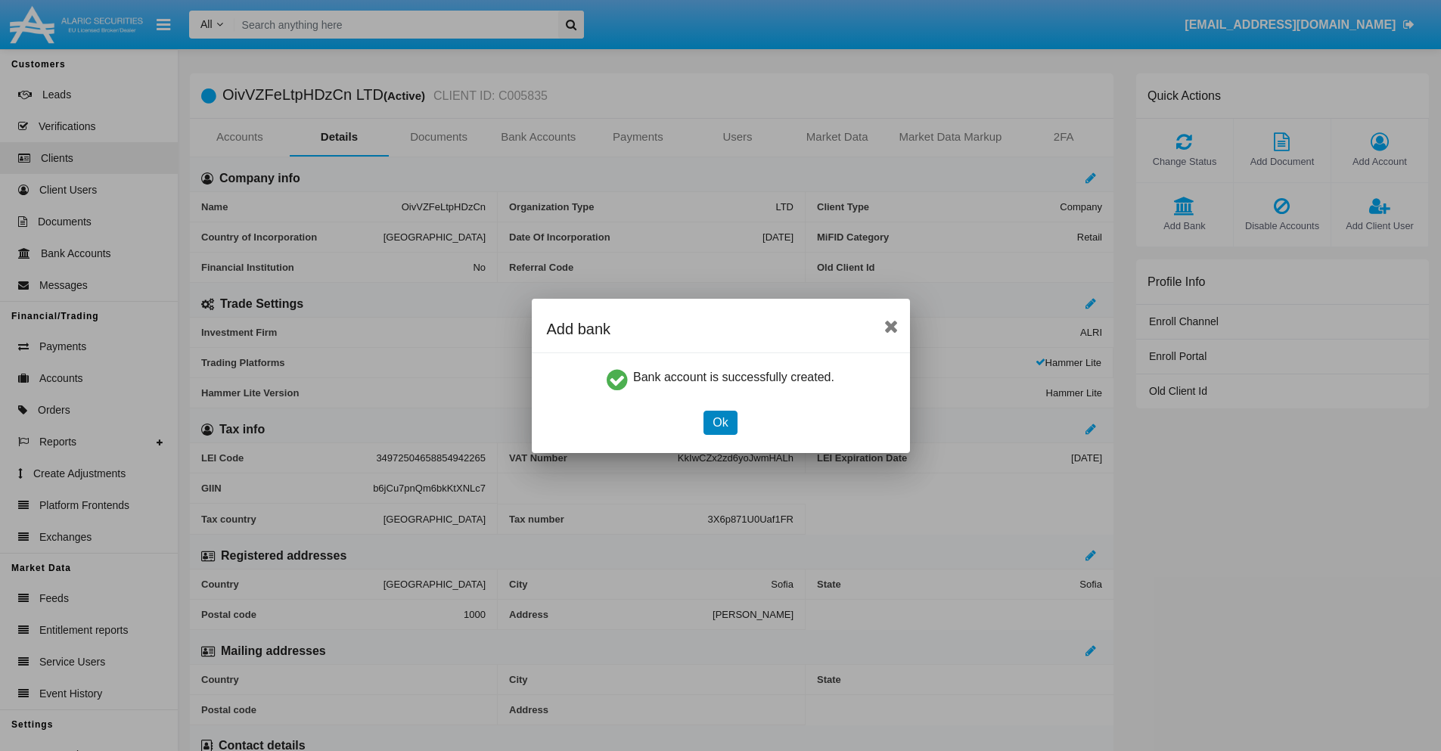
click at [720, 422] on button "Ok" at bounding box center [720, 423] width 33 height 24
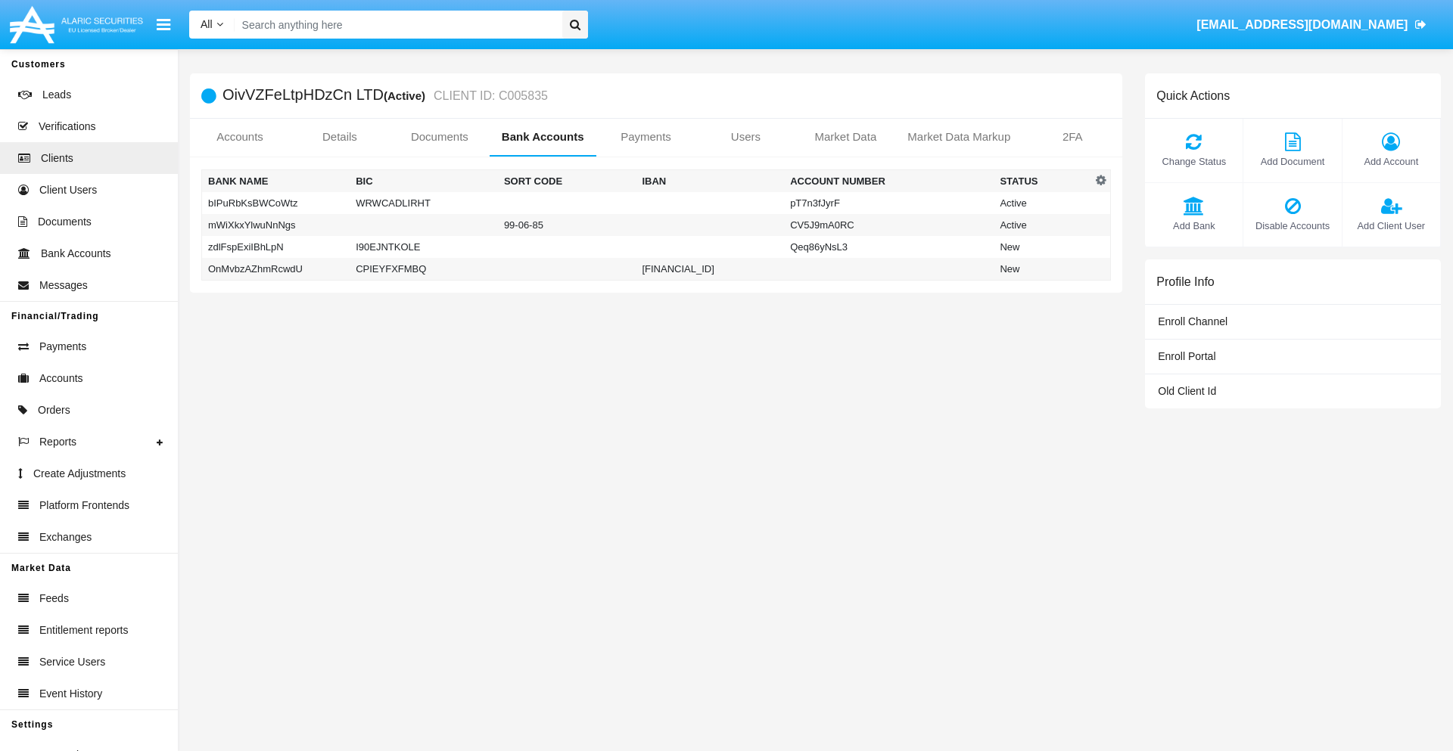
click at [275, 269] on td "OnMvbzAZhmRcwdU" at bounding box center [276, 269] width 148 height 23
